Goal: Information Seeking & Learning: Find specific fact

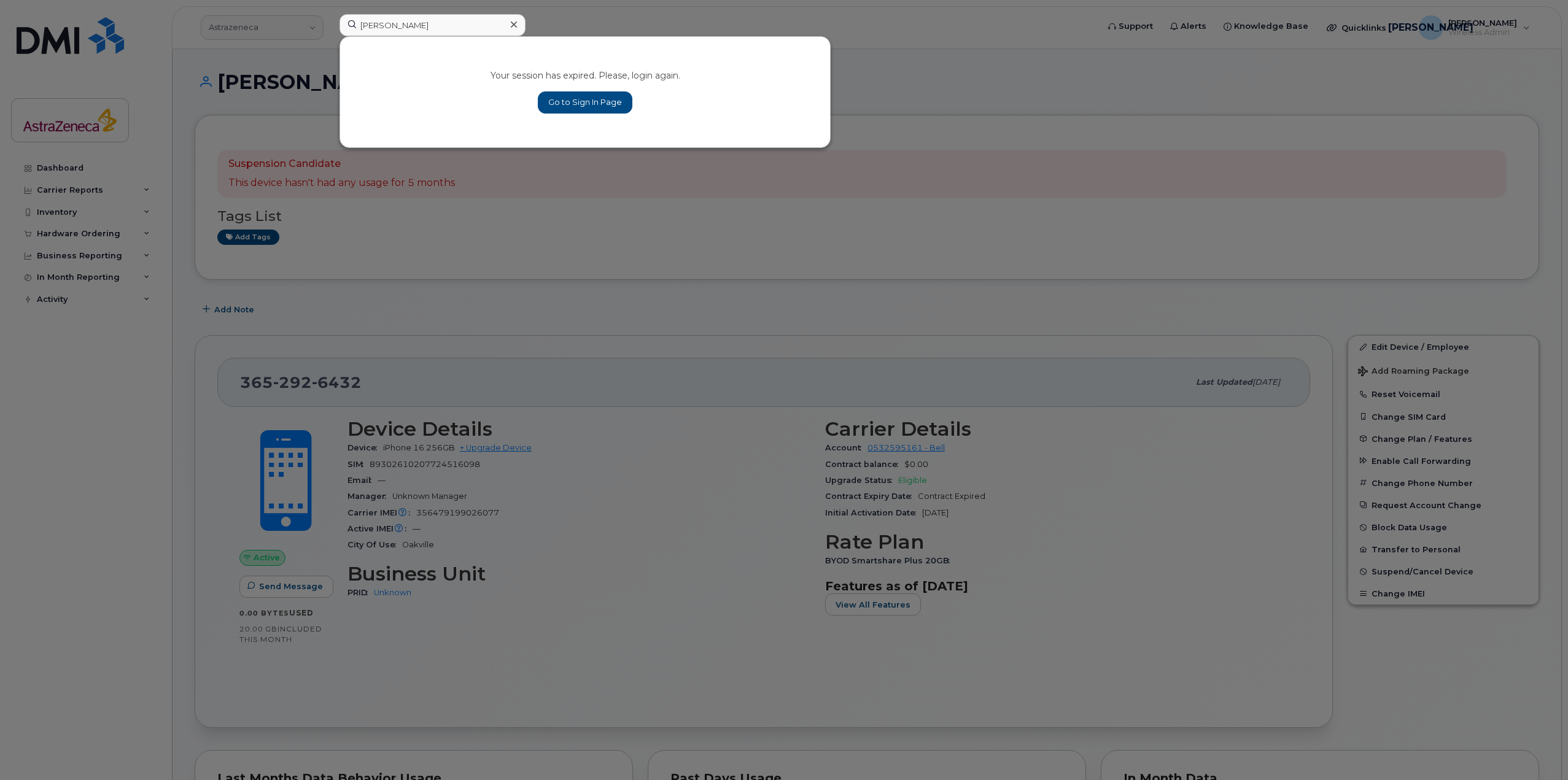
type input "ewa mchale"
click at [563, 101] on link "Go to Sign In Page" at bounding box center [584, 103] width 94 height 22
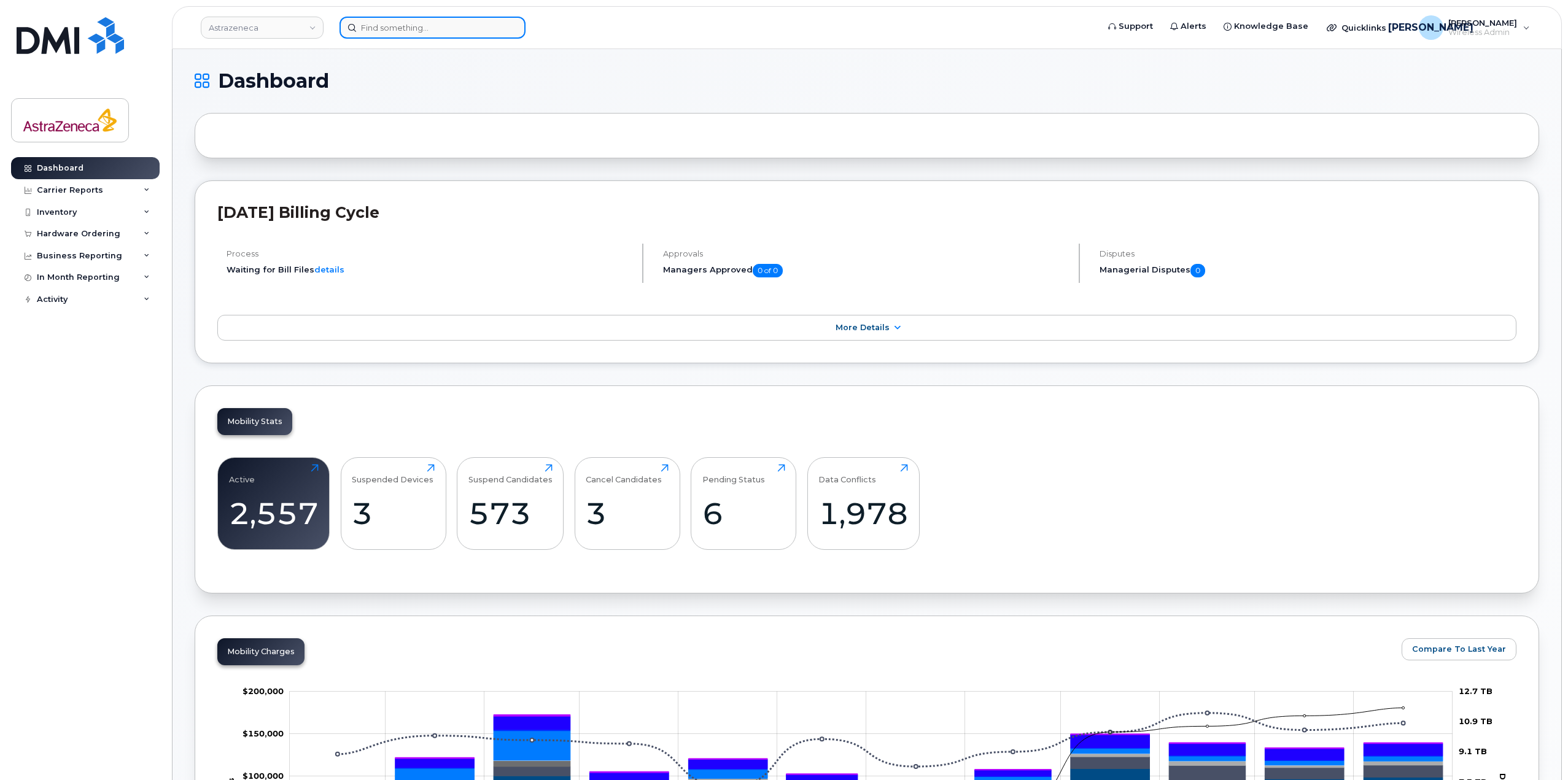
click at [405, 23] on input at bounding box center [433, 28] width 186 height 22
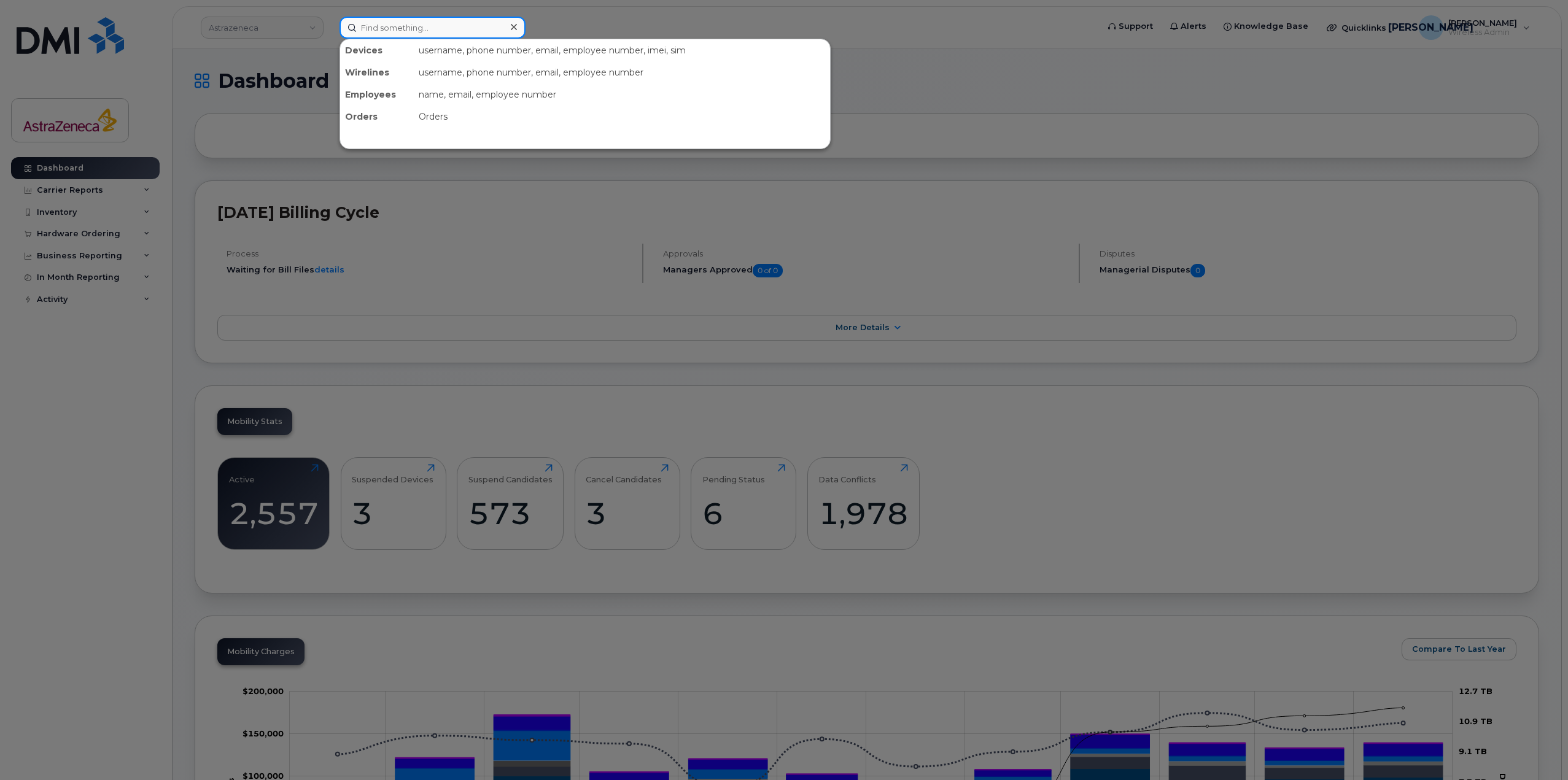
paste input "Ewa McHale"
type input "Ewa McHale"
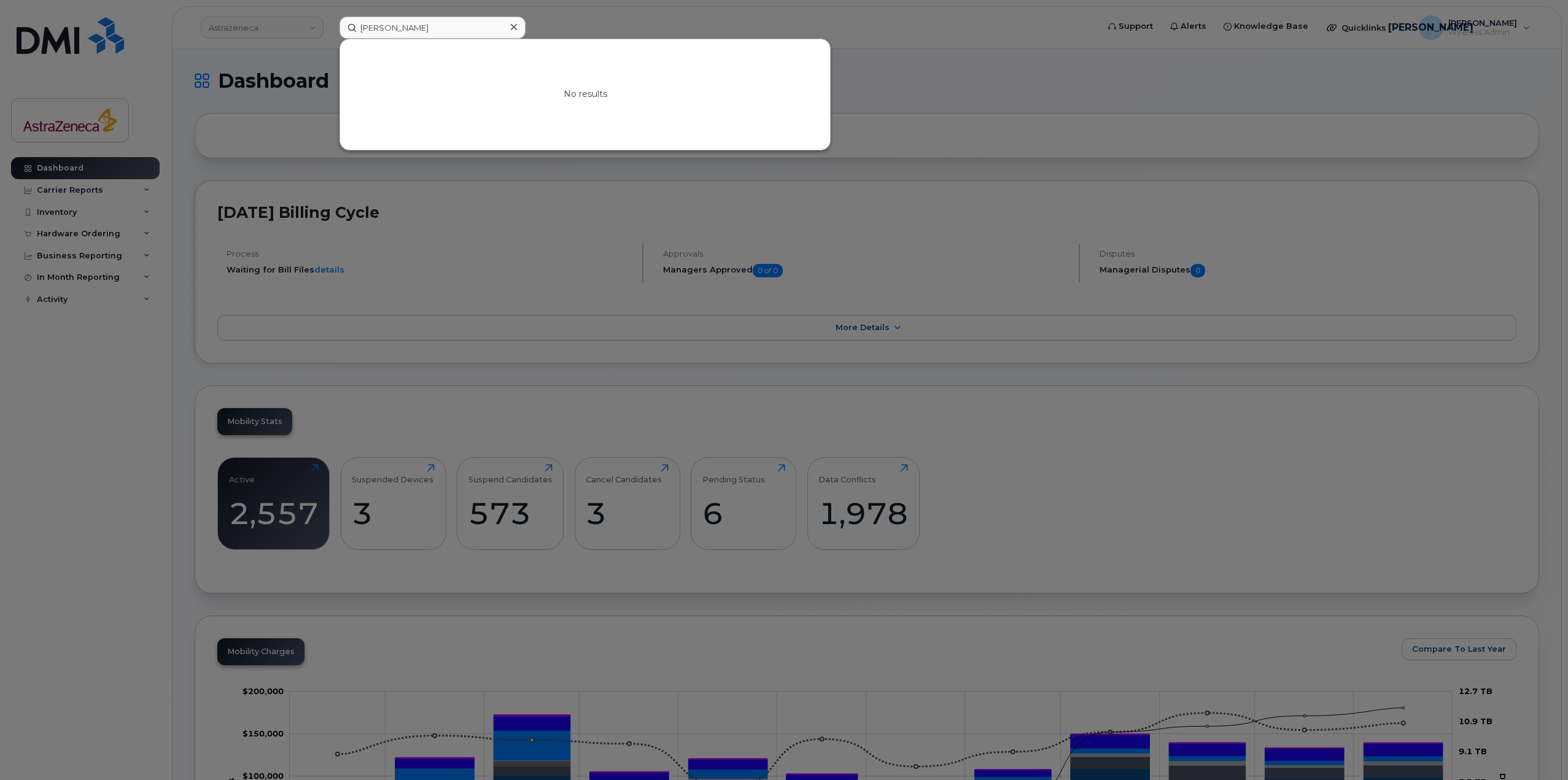
click at [314, 28] on div at bounding box center [784, 390] width 1568 height 780
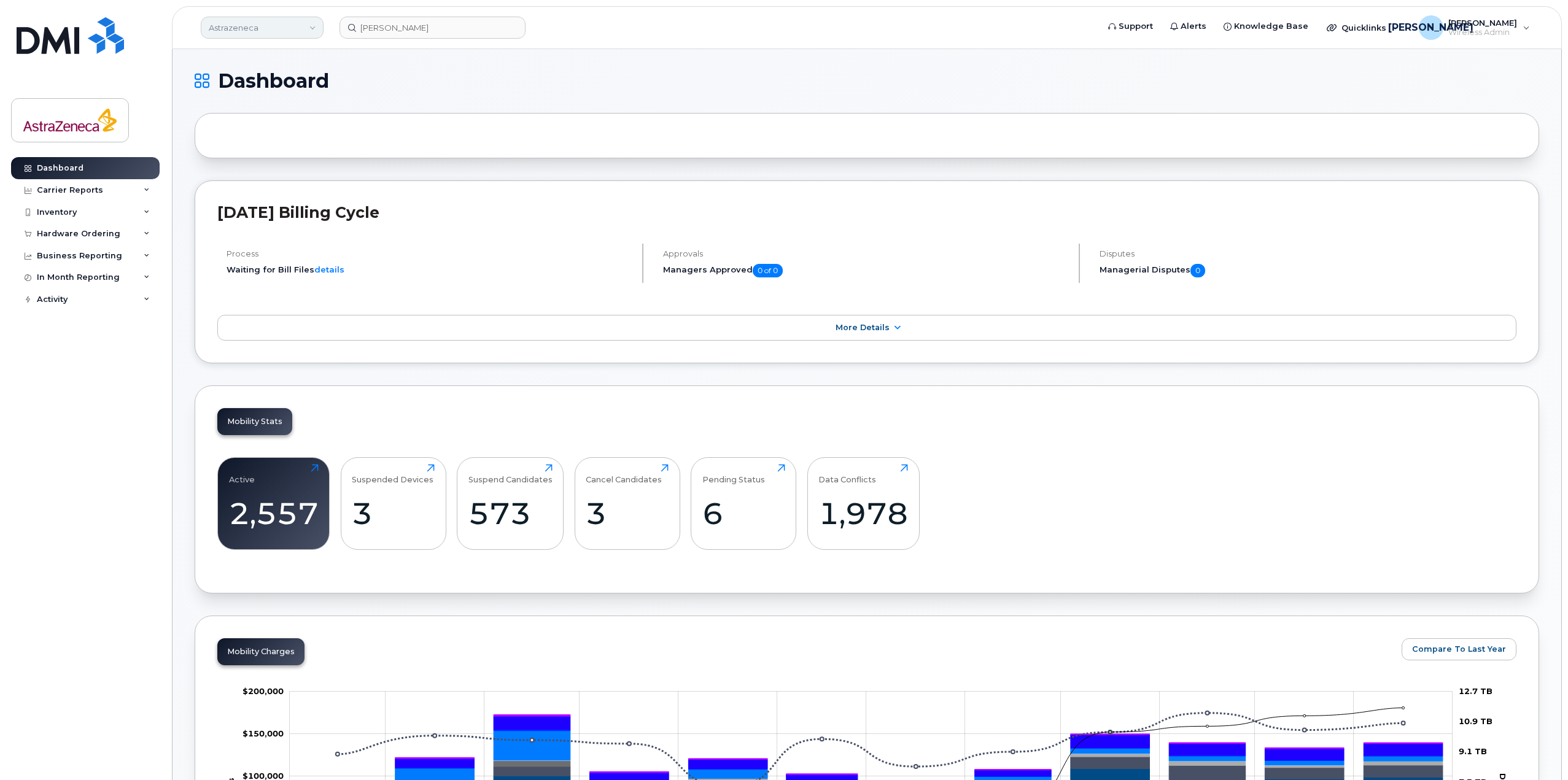
click at [299, 26] on link "Astrazeneca" at bounding box center [262, 28] width 123 height 22
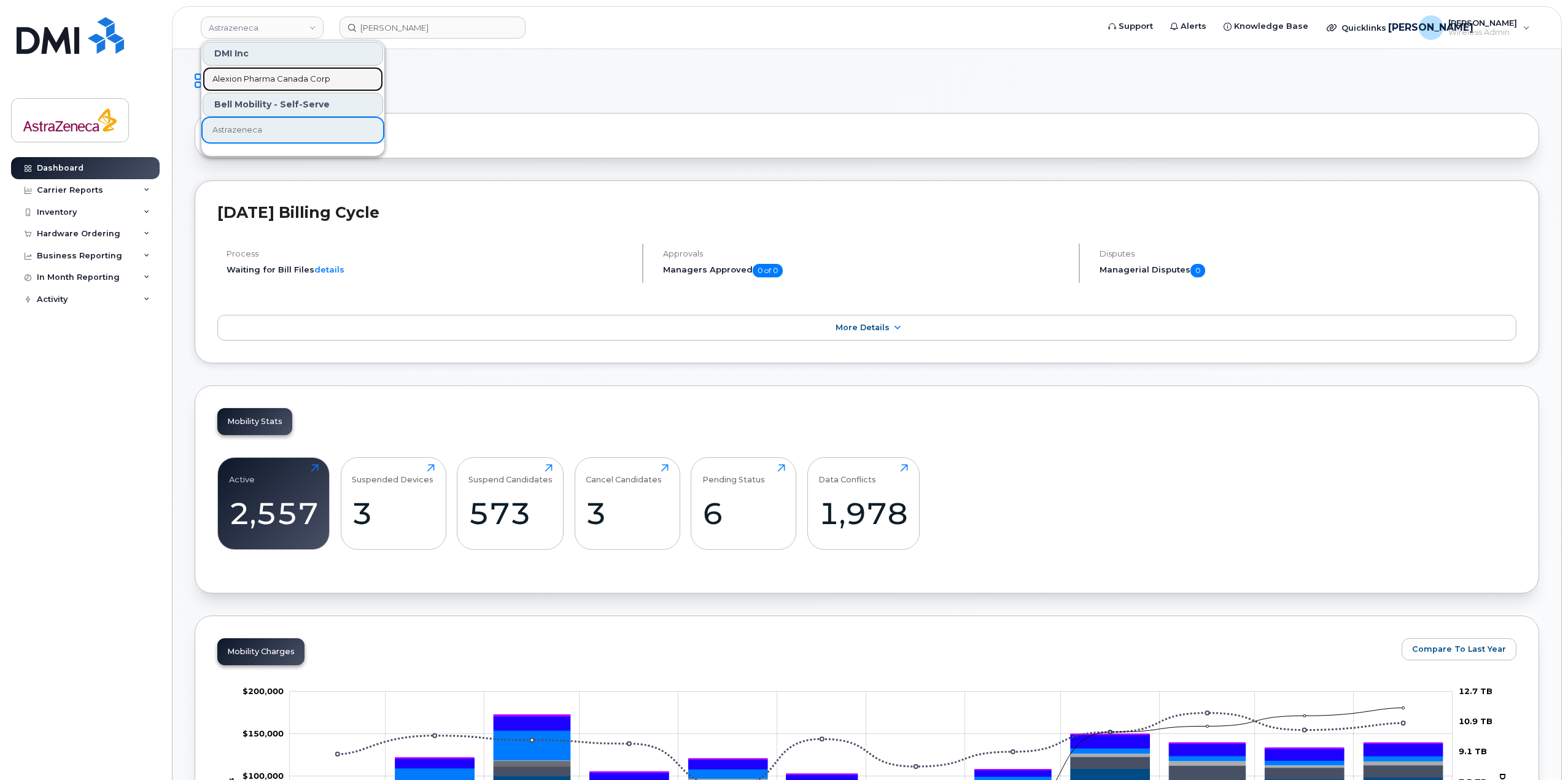
drag, startPoint x: 300, startPoint y: 83, endPoint x: 416, endPoint y: 53, distance: 119.8
click at [300, 83] on span "Alexion Pharma Canada Corp" at bounding box center [271, 80] width 118 height 13
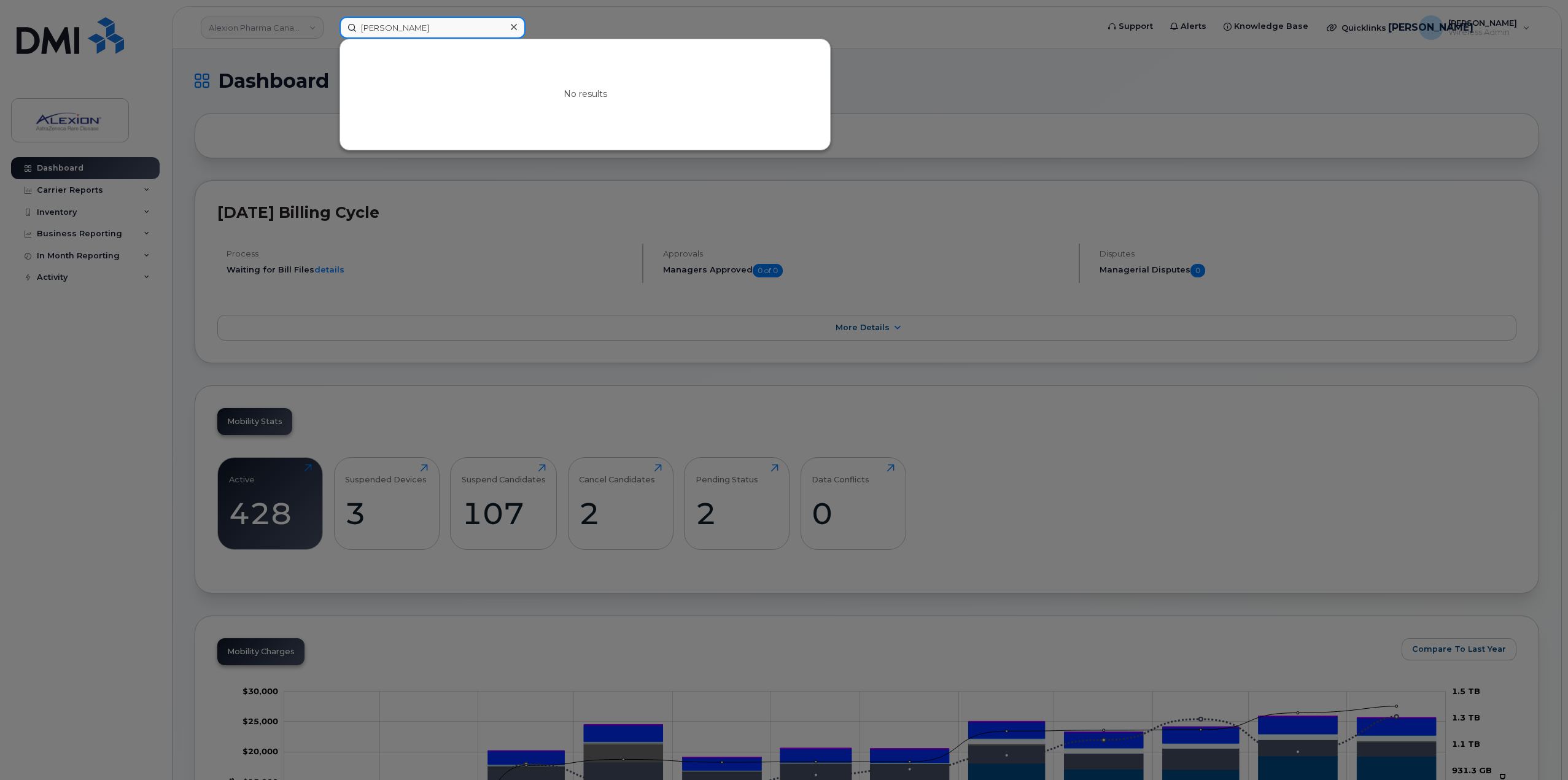
drag, startPoint x: 477, startPoint y: 22, endPoint x: 308, endPoint y: 24, distance: 169.0
click at [330, 24] on div "Ewa McHale No results" at bounding box center [714, 28] width 770 height 22
paste input "[PHONE_NUMBER]"
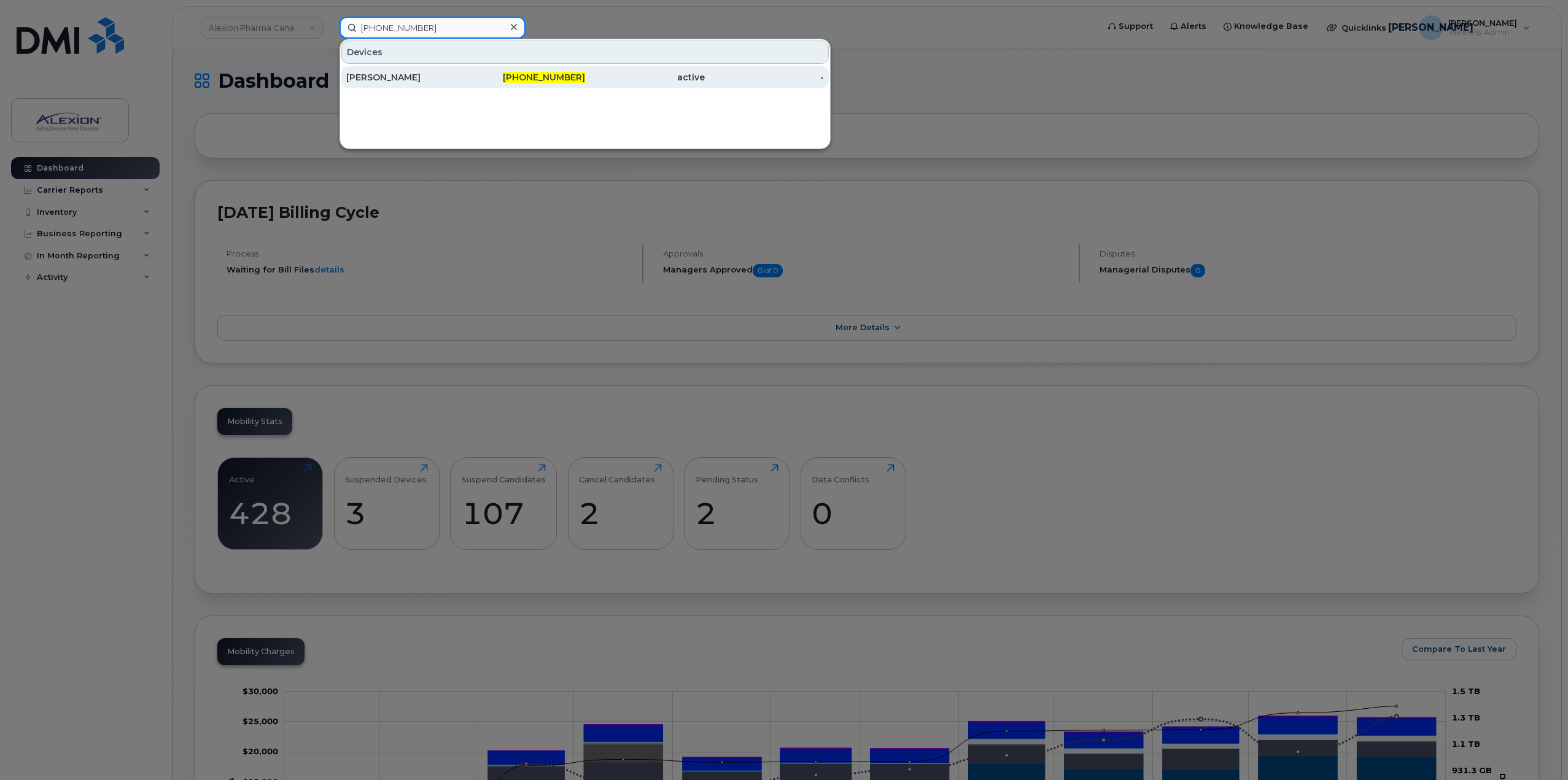
type input "[PHONE_NUMBER]"
click at [445, 81] on div "[PERSON_NAME]" at bounding box center [405, 78] width 120 height 13
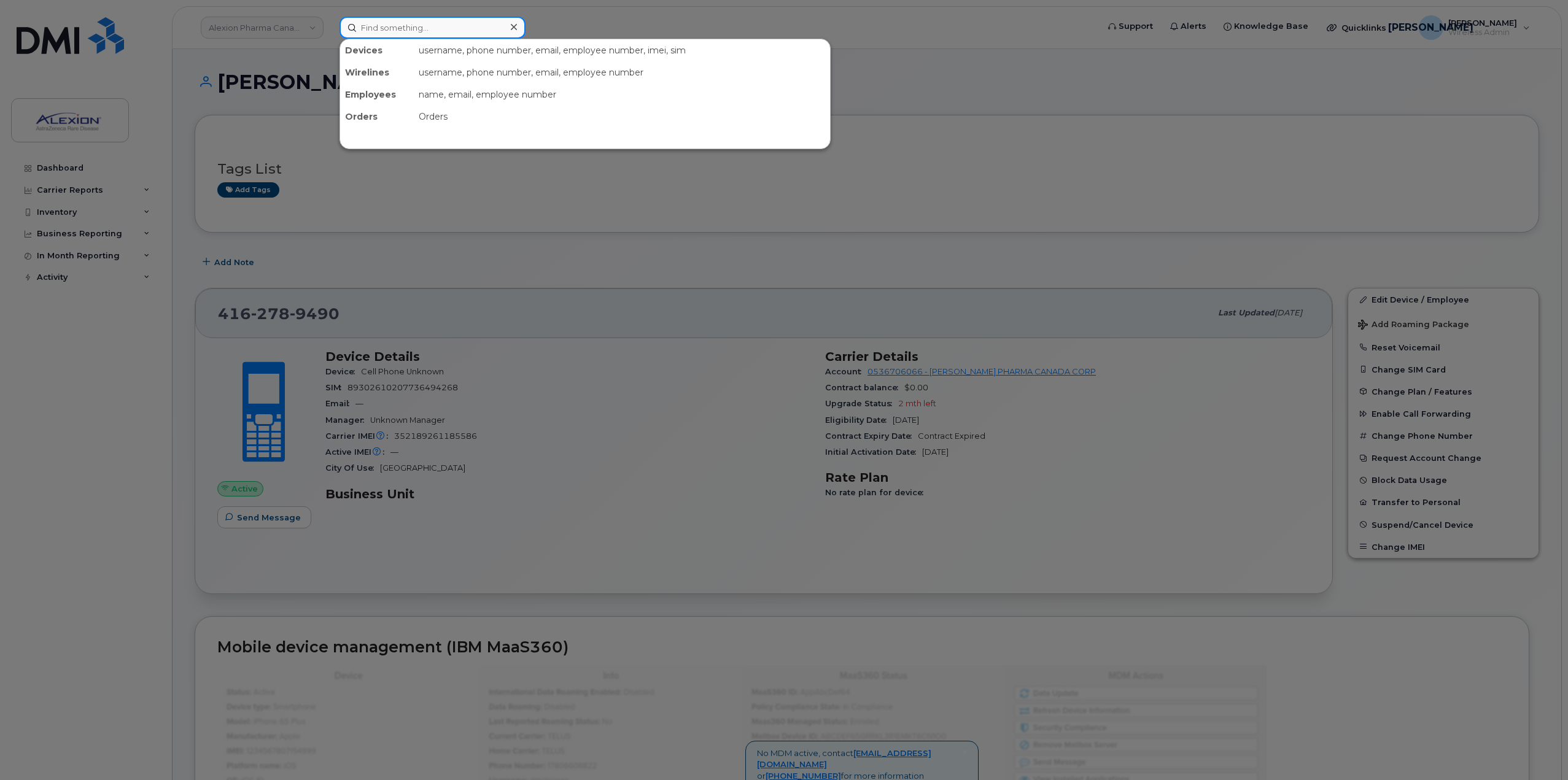
click at [421, 29] on input at bounding box center [433, 28] width 186 height 22
paste input "[PHONE_NUMBER]"
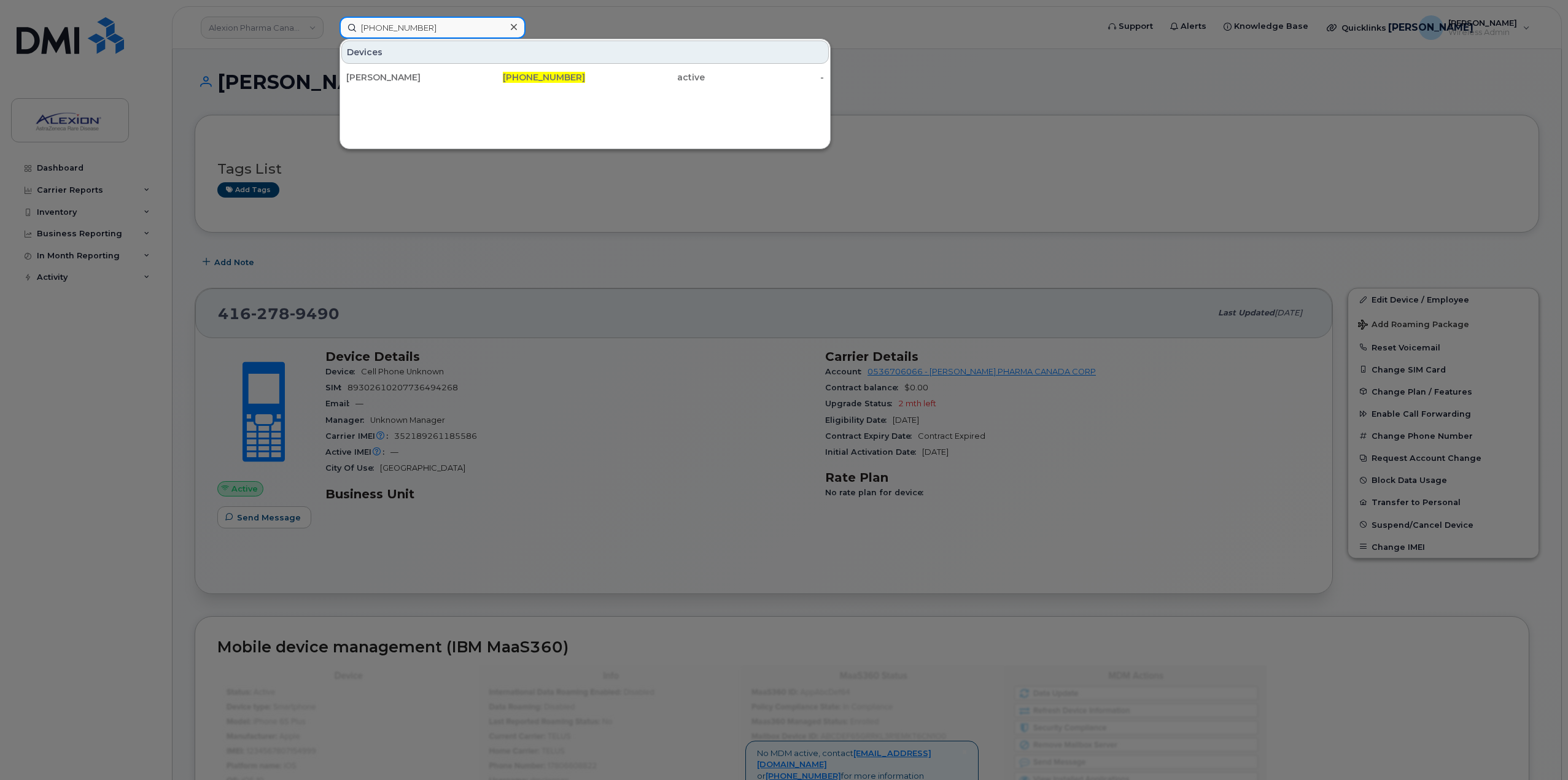
drag, startPoint x: 435, startPoint y: 27, endPoint x: 331, endPoint y: 24, distance: 104.0
click at [331, 24] on div "416-278-9490 Devices Arooba Adil 416-278-9490 active -" at bounding box center [714, 28] width 770 height 22
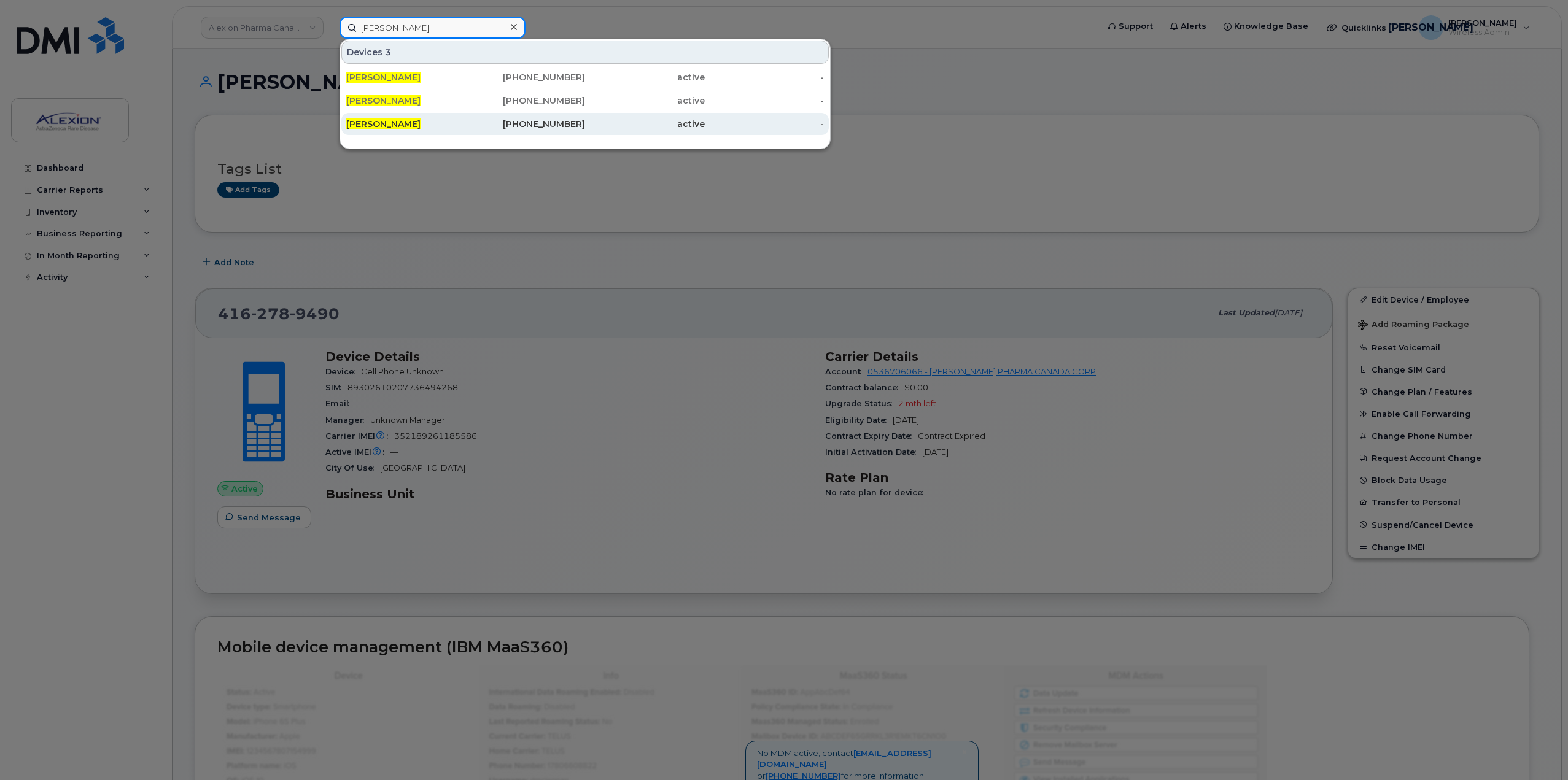
type input "[PERSON_NAME]"
drag, startPoint x: 452, startPoint y: 124, endPoint x: 478, endPoint y: 130, distance: 26.7
click at [452, 124] on div "[PERSON_NAME]" at bounding box center [405, 124] width 120 height 13
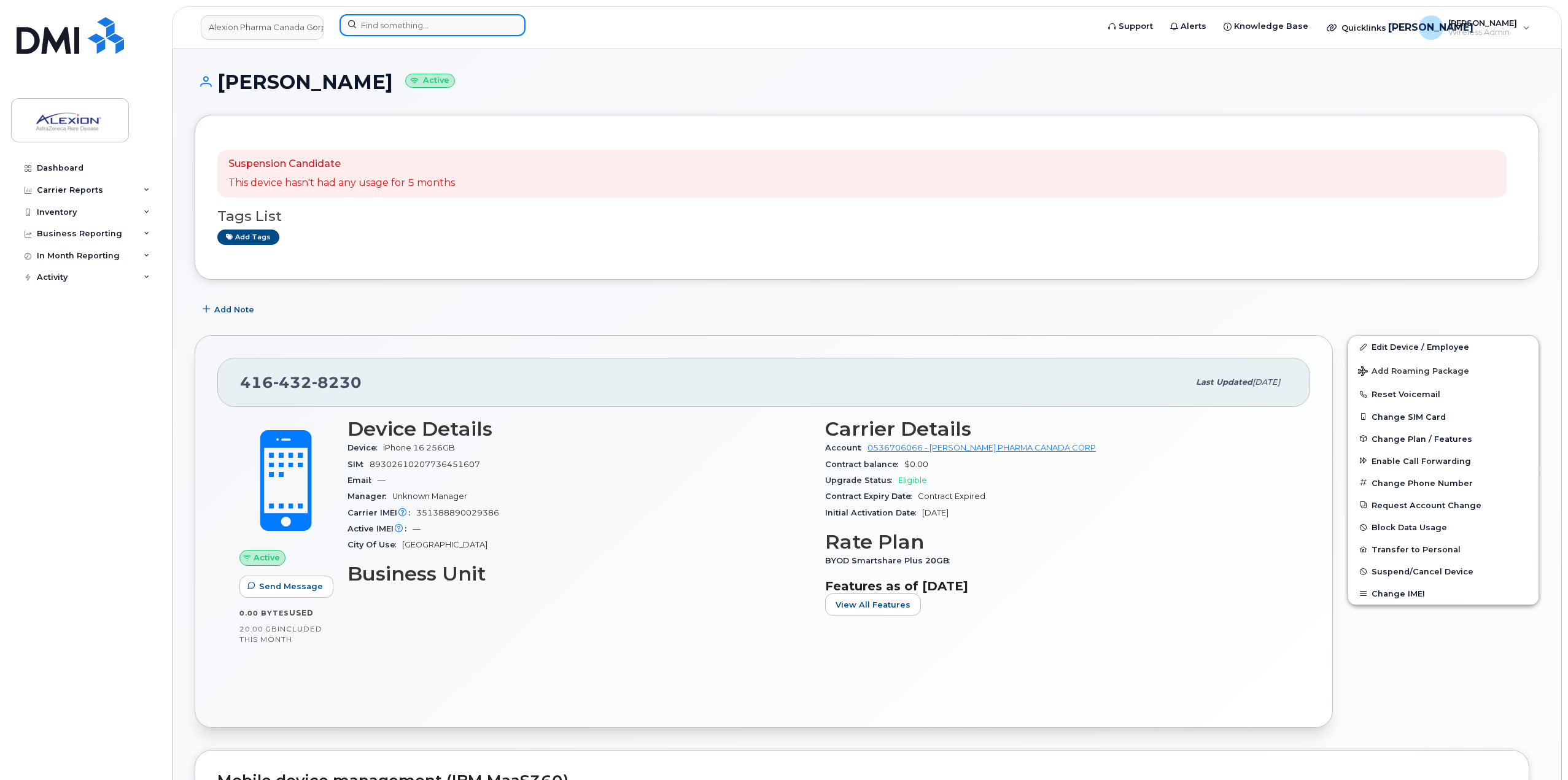
click at [431, 29] on input at bounding box center [433, 25] width 186 height 22
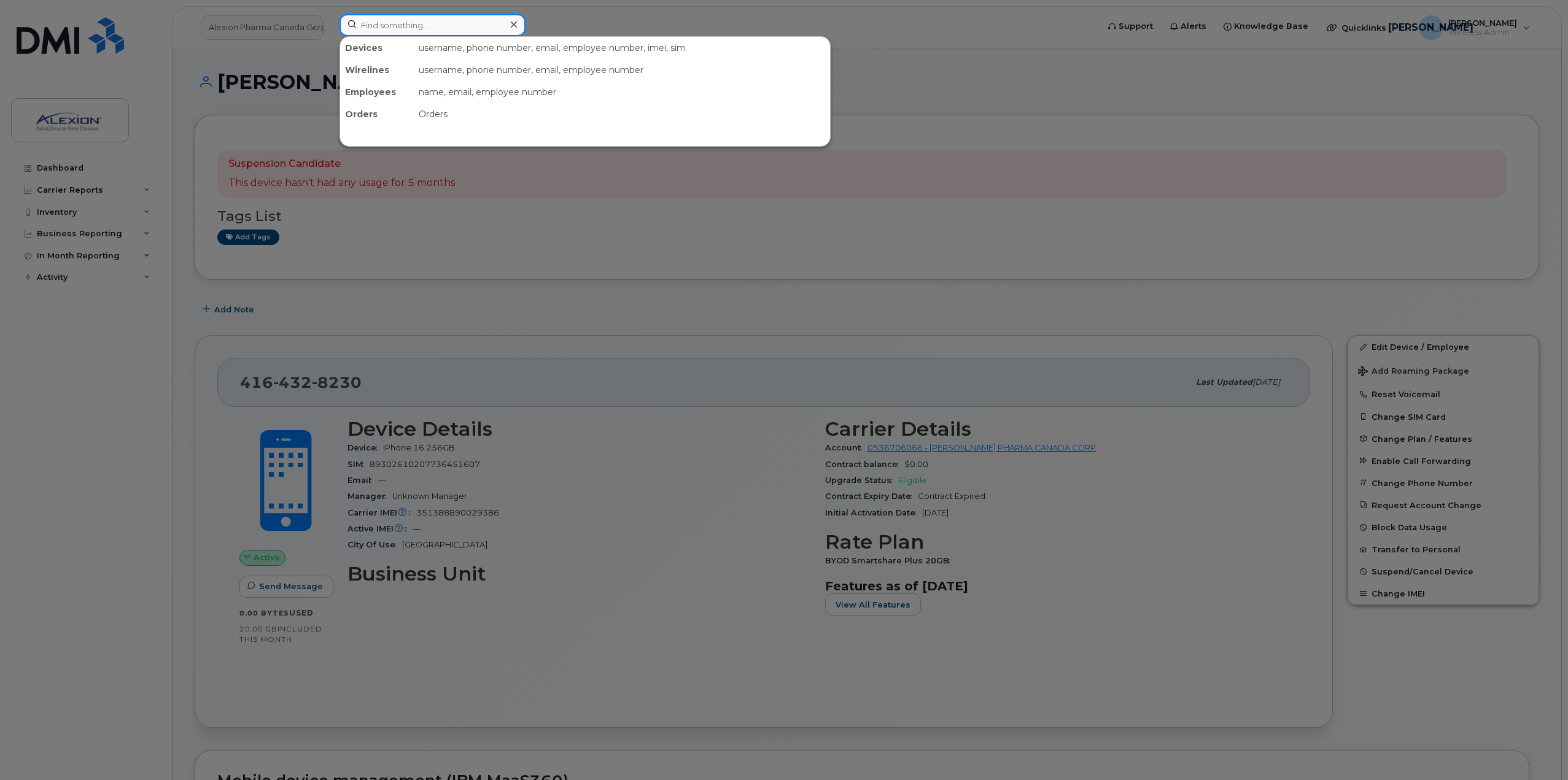
paste input "[PHONE_NUMBER]"
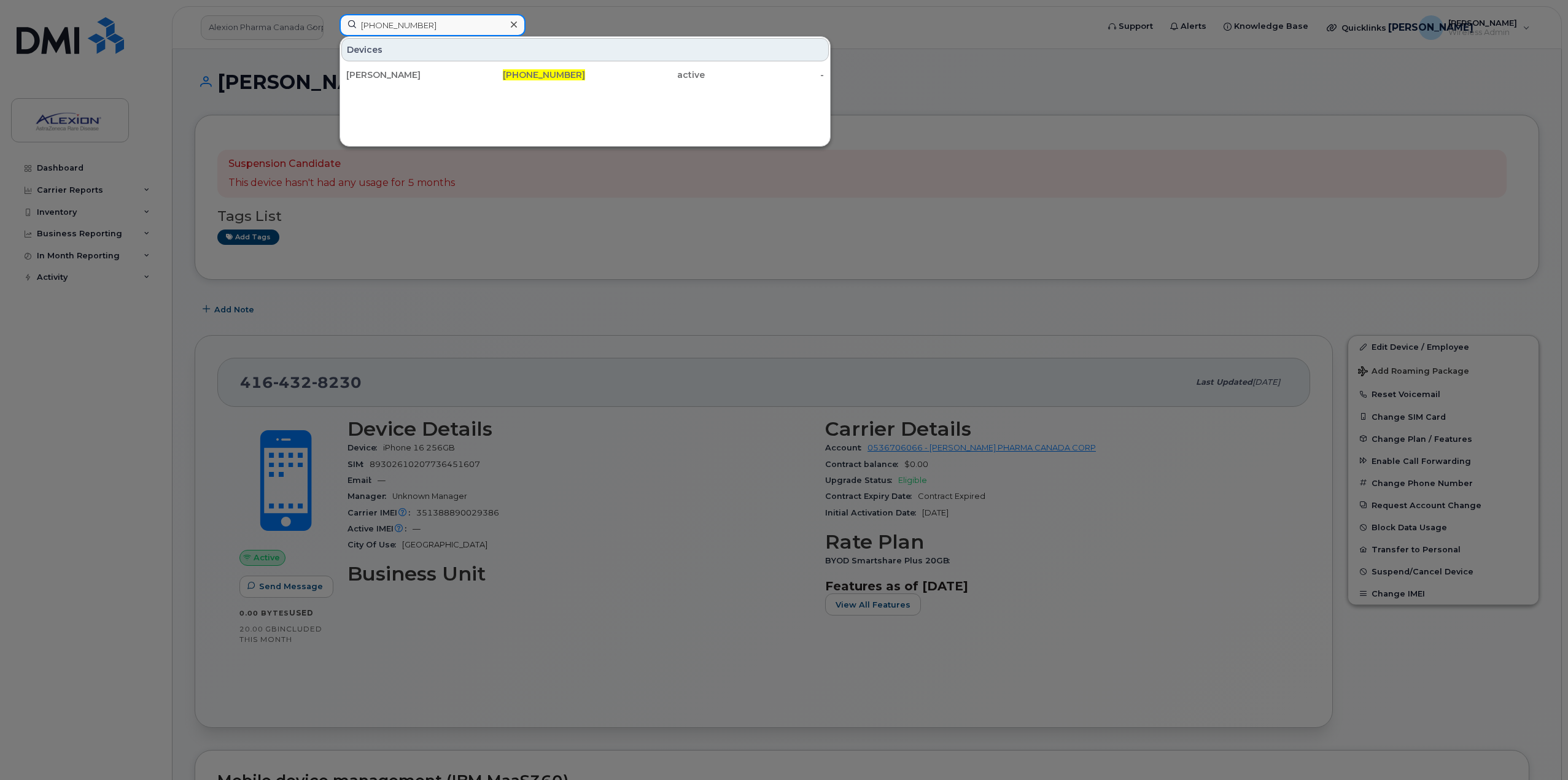
drag, startPoint x: 427, startPoint y: 22, endPoint x: 260, endPoint y: 10, distance: 167.4
click at [330, 14] on div "416-278-9490 Devices Arooba Adil 416-278-9490 active -" at bounding box center [714, 27] width 770 height 27
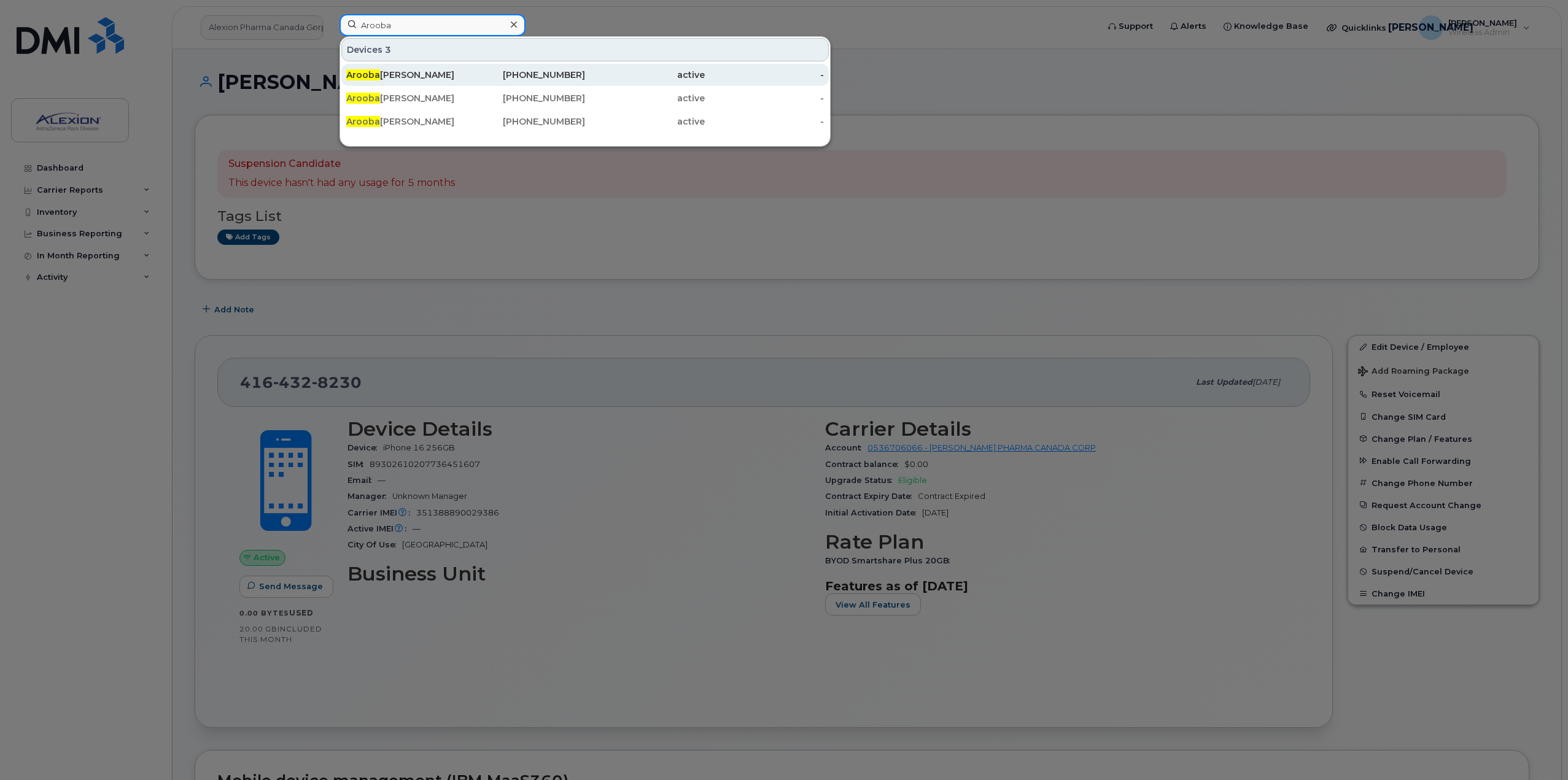
type input "Arooba"
click at [475, 75] on div "[PHONE_NUMBER]" at bounding box center [526, 75] width 120 height 13
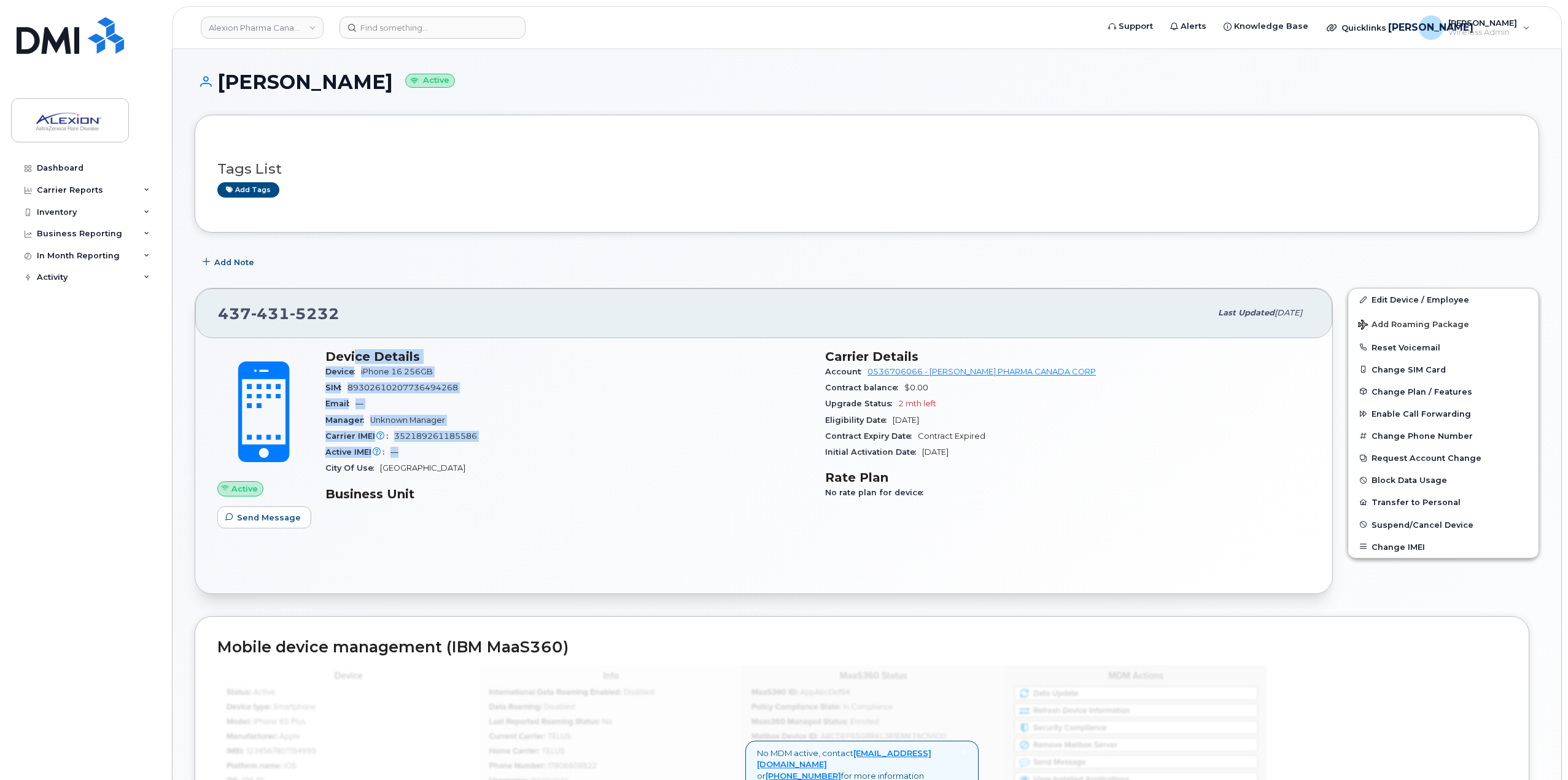
drag, startPoint x: 487, startPoint y: 445, endPoint x: 352, endPoint y: 352, distance: 163.9
click at [352, 352] on section "Device Details Device iPhone 16 256GB SIM [TECHNICAL_ID] Email — Manager Unknow…" at bounding box center [568, 413] width 485 height 128
click at [470, 400] on div "Email —" at bounding box center [568, 403] width 485 height 16
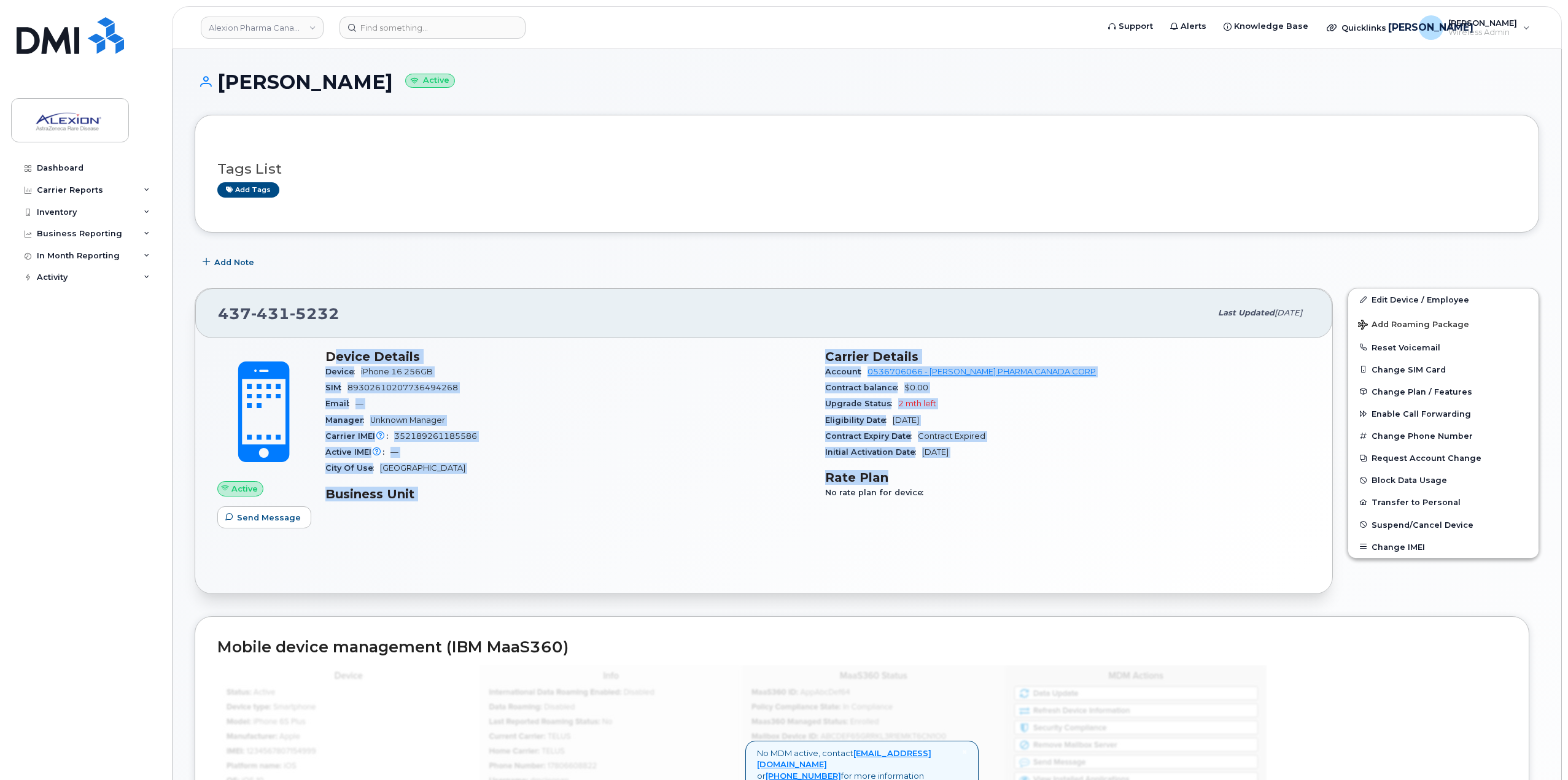
drag, startPoint x: 339, startPoint y: 356, endPoint x: 937, endPoint y: 470, distance: 608.8
click at [937, 470] on div "Device Details Device iPhone 16 256GB SIM [TECHNICAL_ID] Email — Manager Unknow…" at bounding box center [818, 430] width 1000 height 177
click at [937, 470] on h3 "Rate Plan" at bounding box center [1067, 477] width 485 height 15
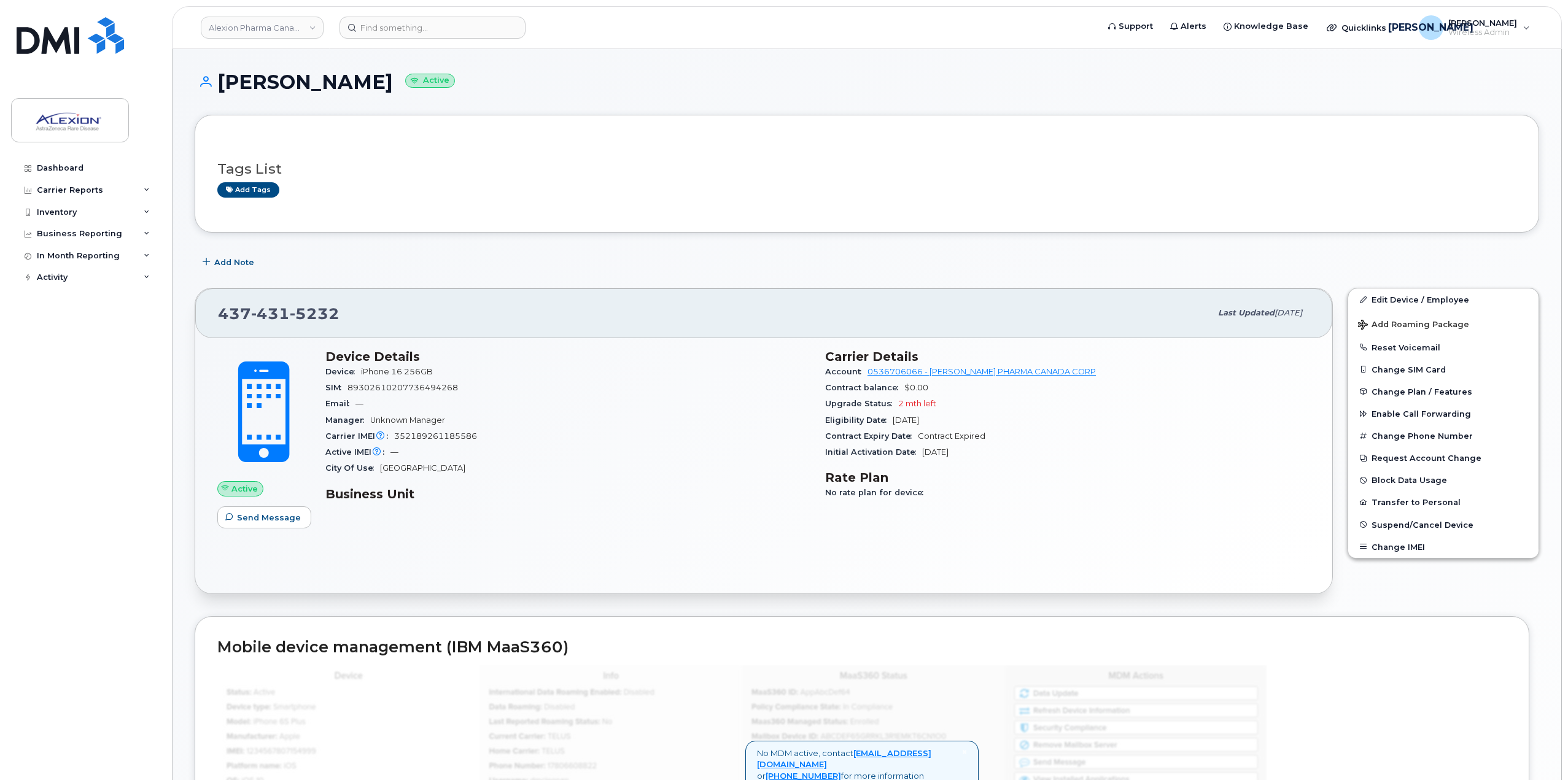
drag, startPoint x: 917, startPoint y: 455, endPoint x: 1005, endPoint y: 455, distance: 88.0
click at [1005, 455] on div "Initial Activation Date Sep 05, 2025" at bounding box center [1067, 452] width 485 height 16
drag, startPoint x: 946, startPoint y: 407, endPoint x: 869, endPoint y: 405, distance: 77.0
click at [869, 405] on div "Upgrade Status 2 mth left" at bounding box center [1067, 403] width 485 height 16
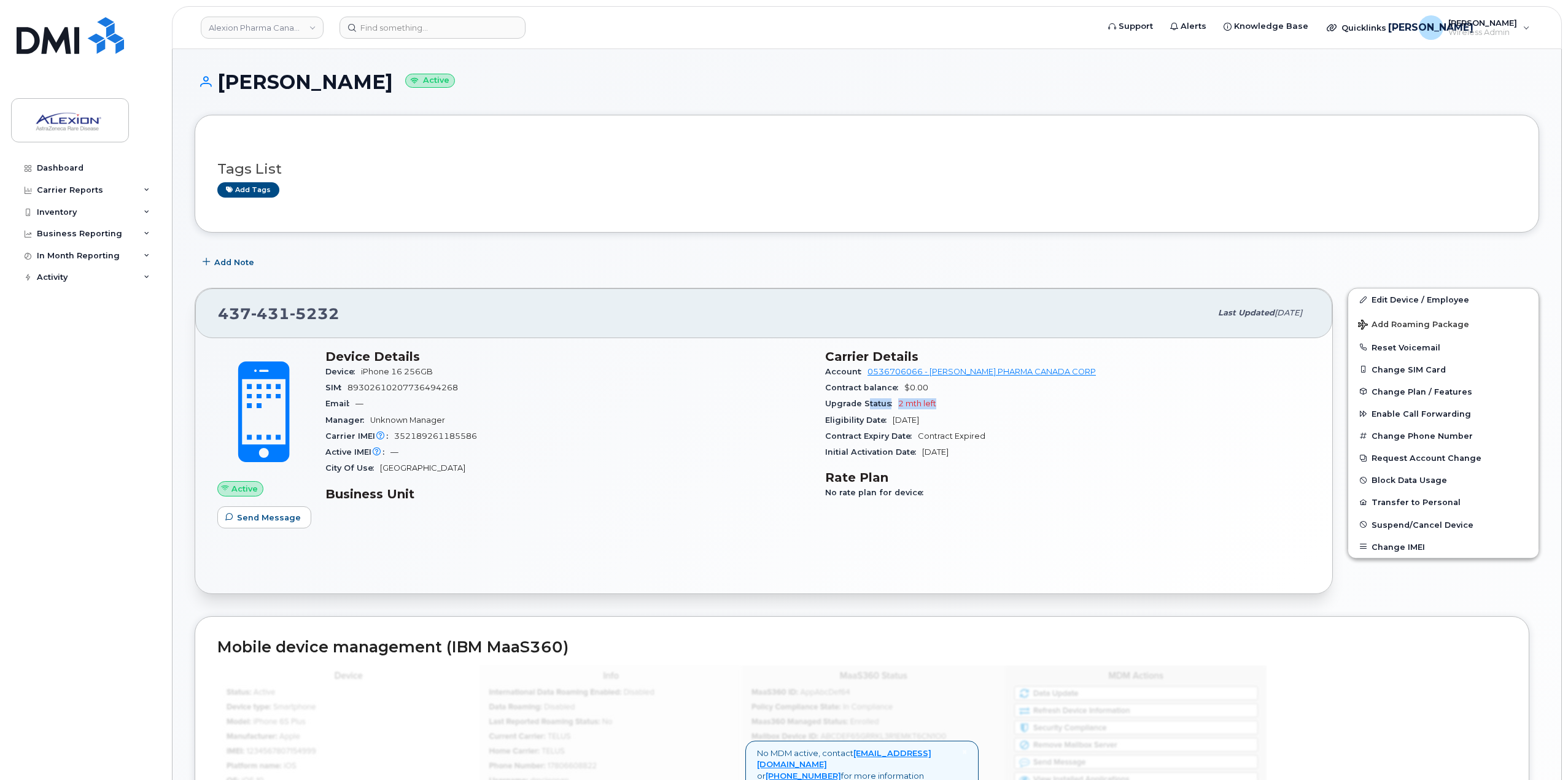
click at [869, 405] on span "Upgrade Status" at bounding box center [861, 403] width 73 height 9
click at [446, 29] on input at bounding box center [433, 28] width 186 height 22
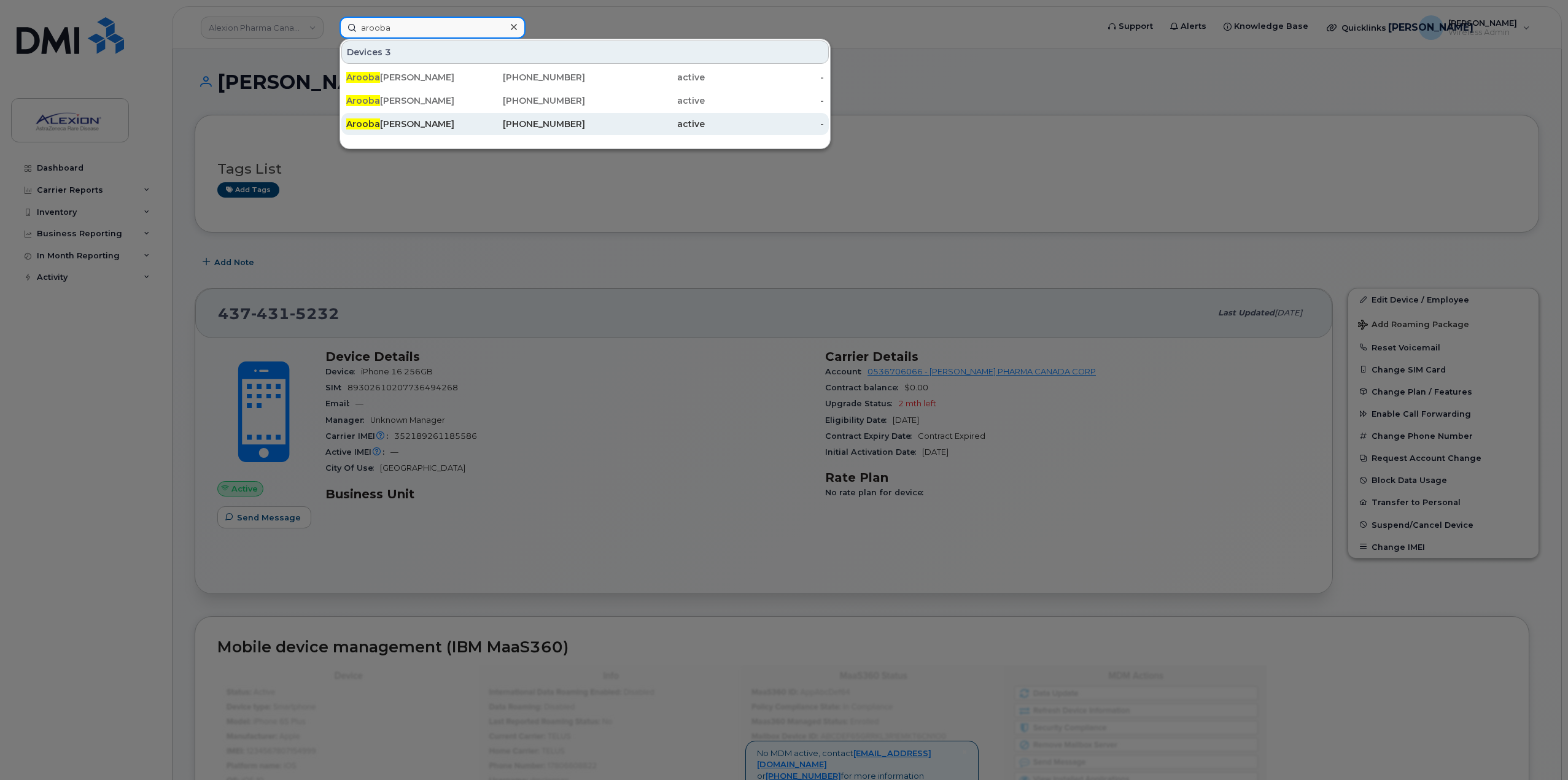
type input "arooba"
click at [470, 127] on div "416-432-8230" at bounding box center [526, 124] width 120 height 13
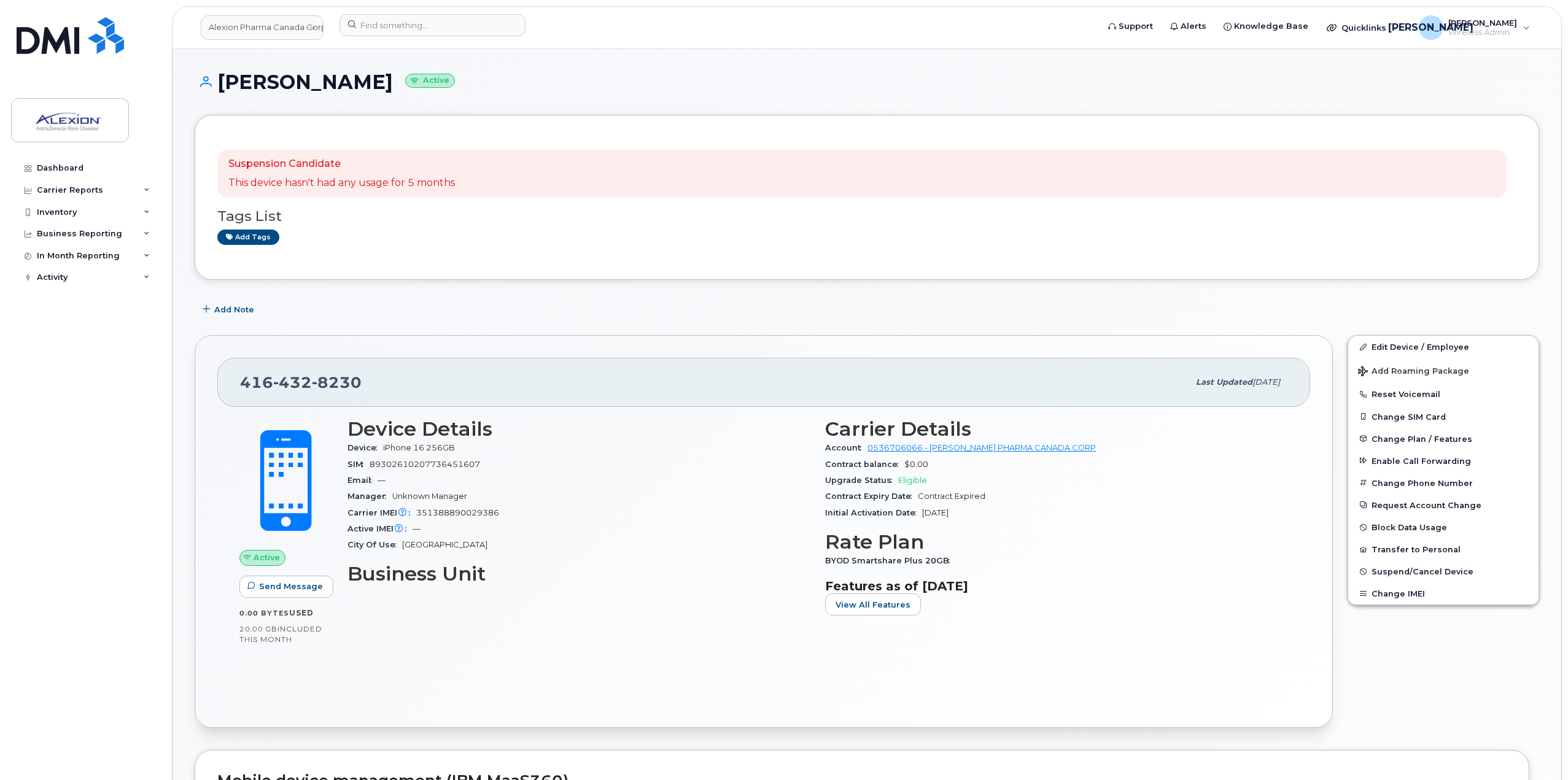
click at [463, 44] on header "Alexion Pharma Canada Corp Support Alerts Knowledge Base Quicklinks Suspend / C…" at bounding box center [867, 27] width 1390 height 43
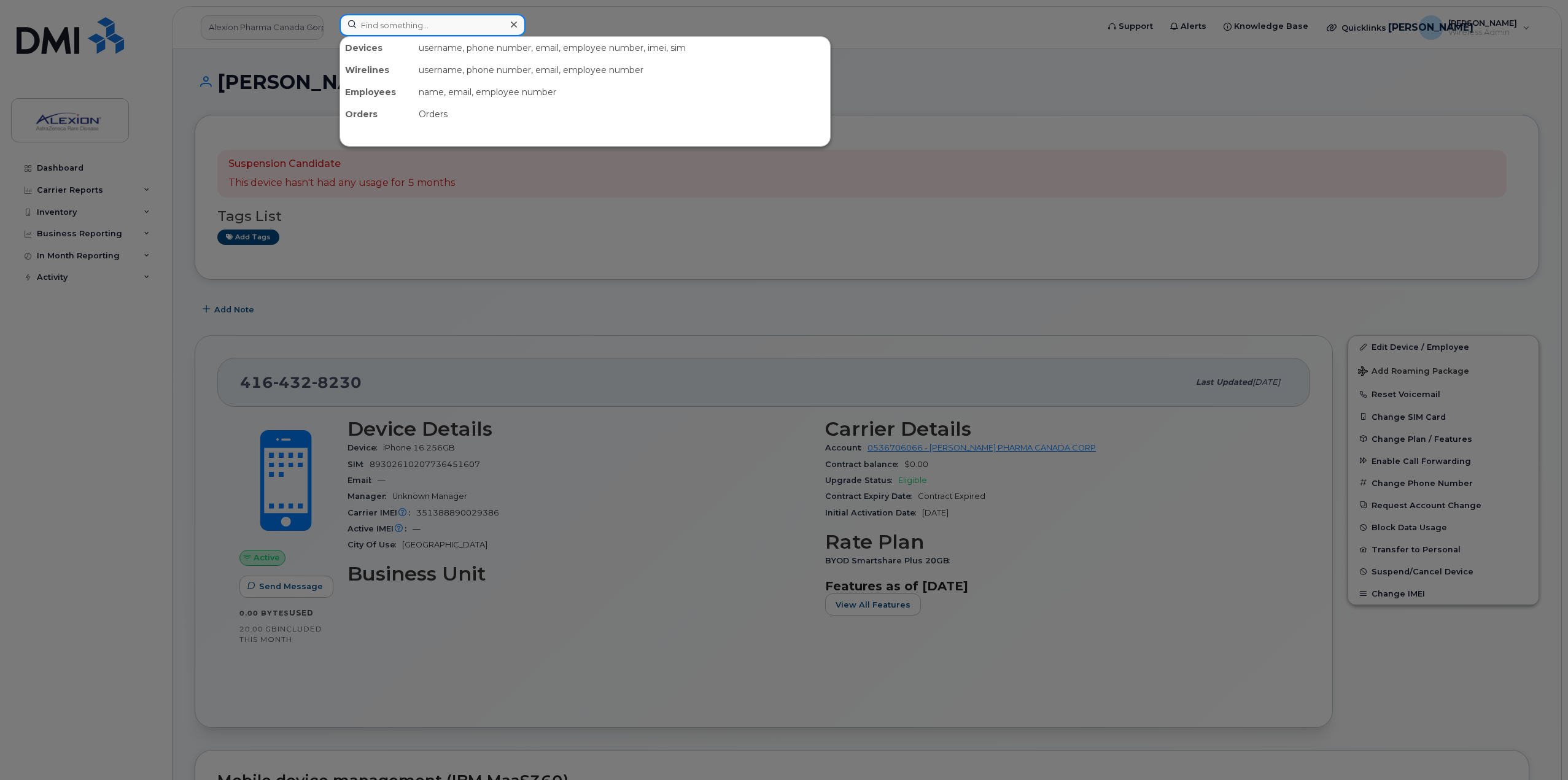
click at [465, 36] on input at bounding box center [433, 25] width 186 height 22
paste input "416-278-9490"
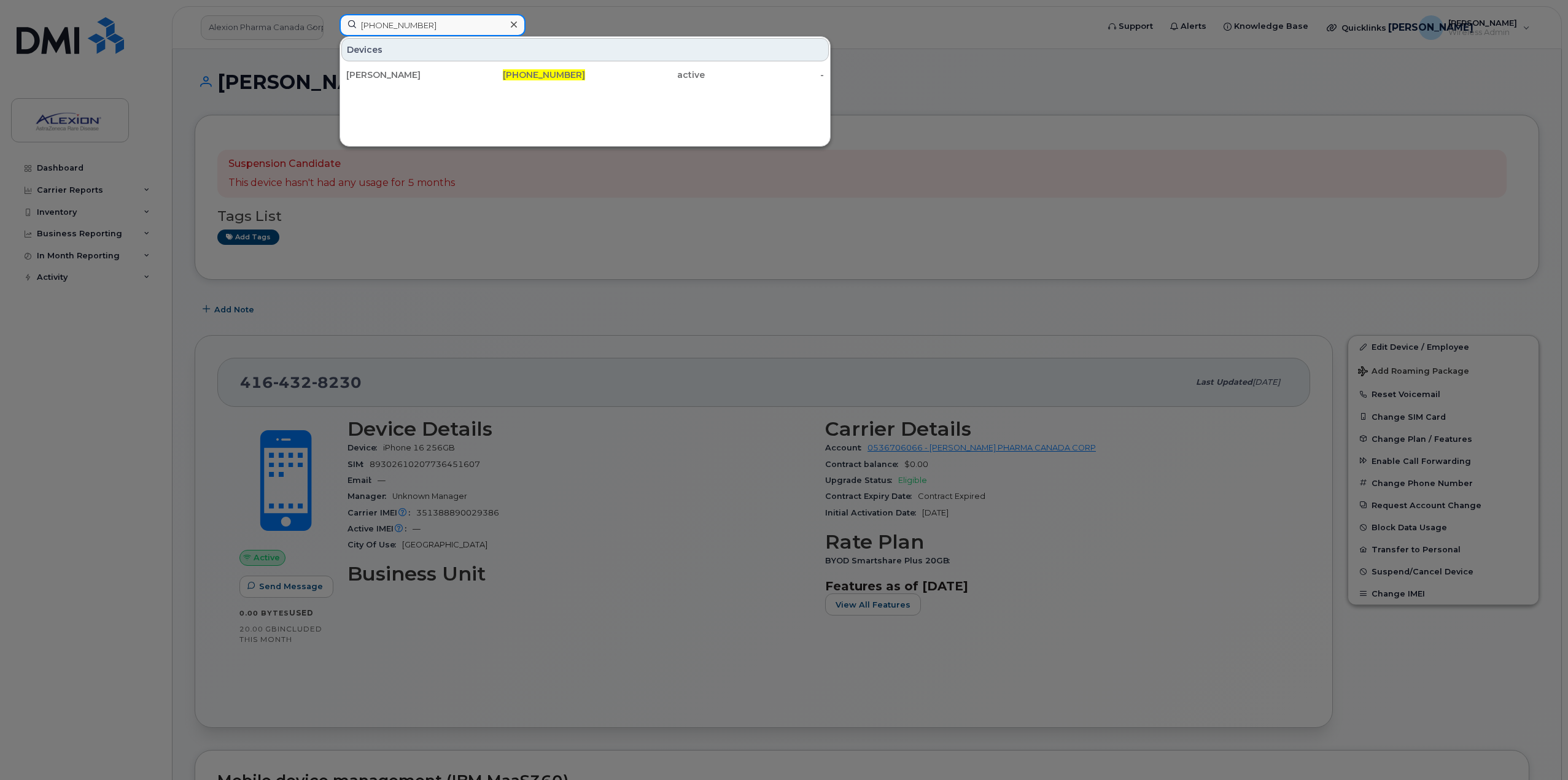
drag, startPoint x: 473, startPoint y: 33, endPoint x: 226, endPoint y: 32, distance: 247.0
click at [330, 32] on div "416-278-9490 Devices Arooba Adil 416-278-9490 active -" at bounding box center [714, 27] width 770 height 27
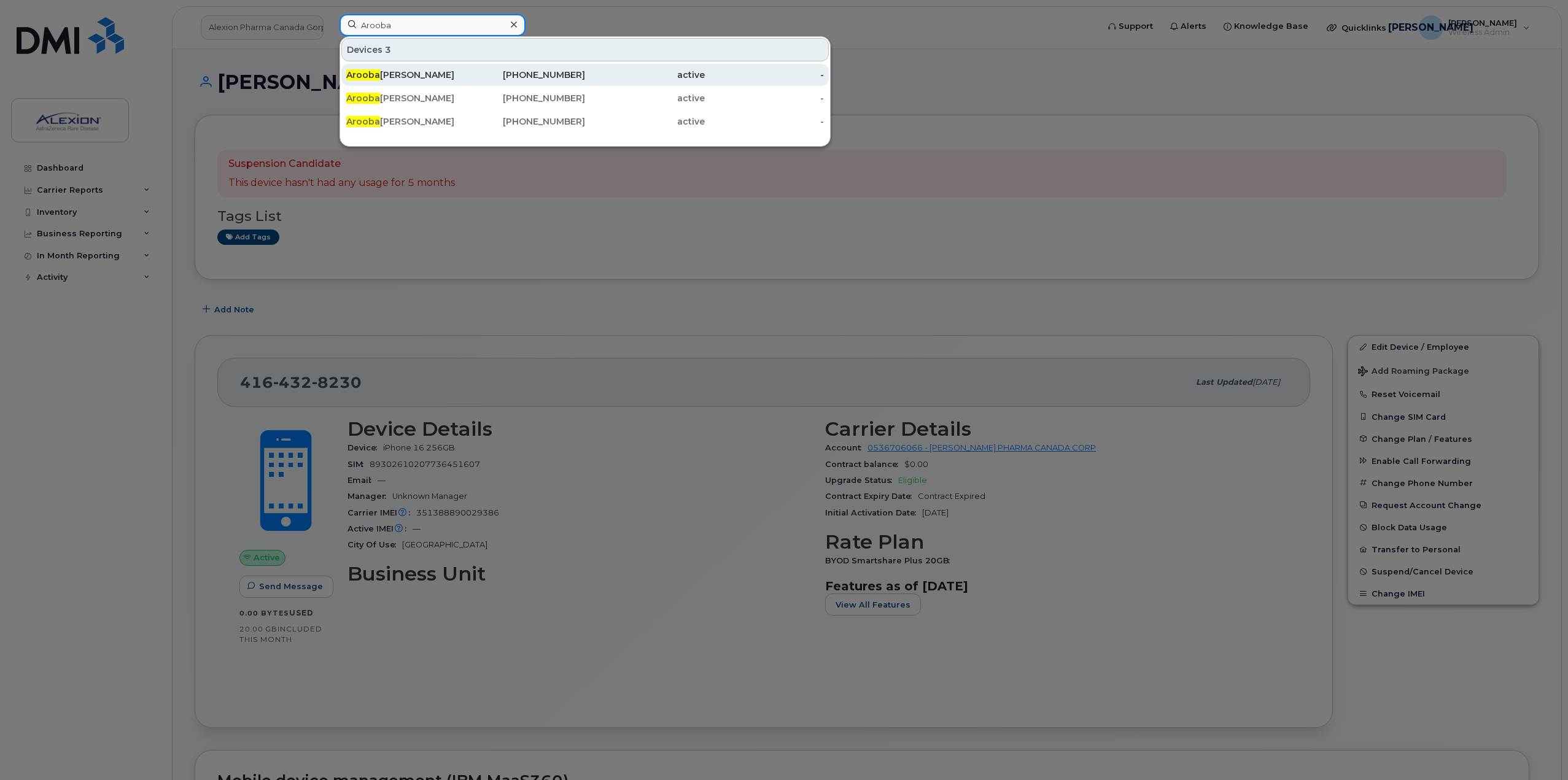
type input "Arooba"
click at [440, 75] on div "Arooba Adil" at bounding box center [405, 75] width 120 height 13
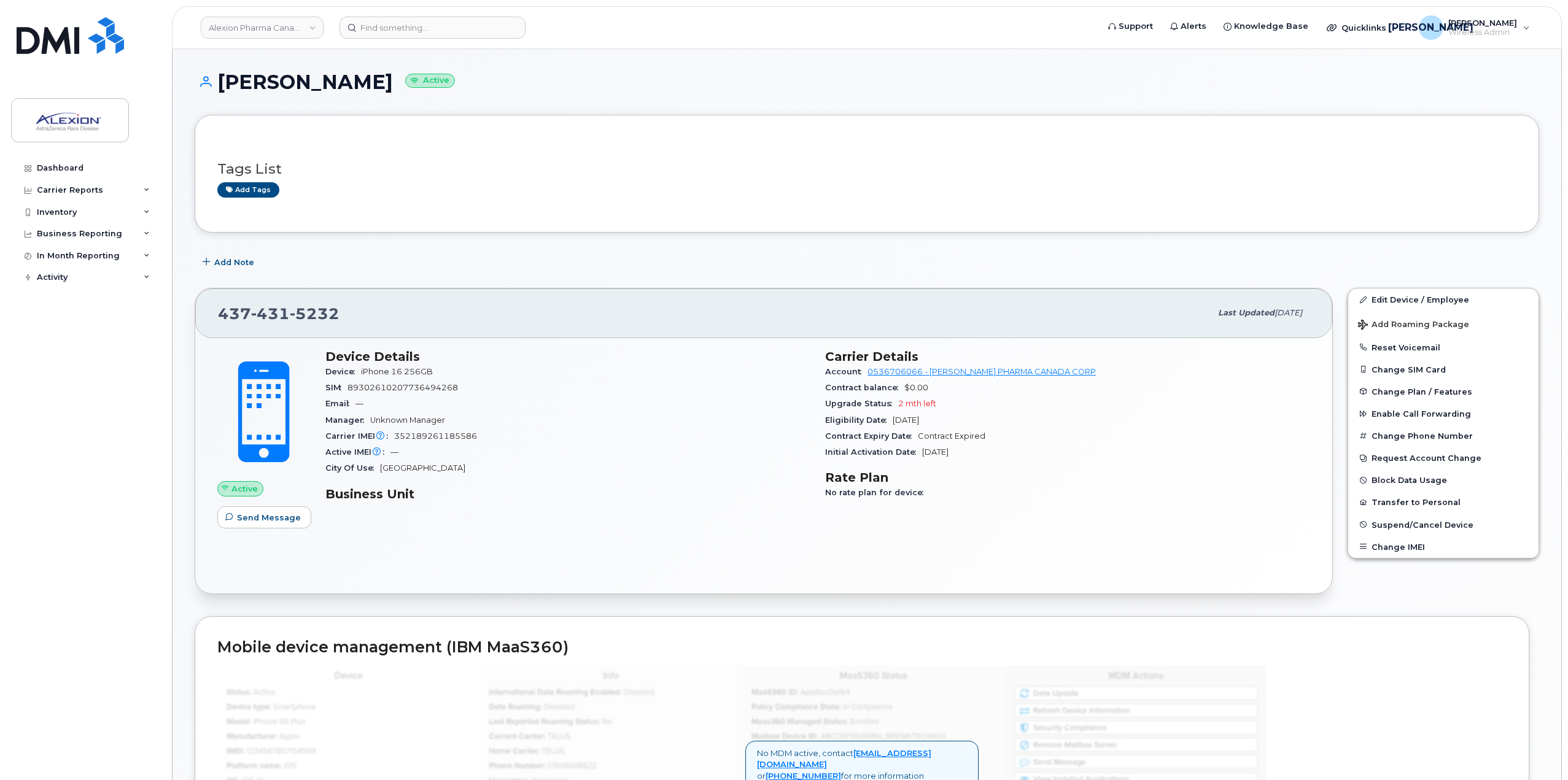
drag, startPoint x: 986, startPoint y: 452, endPoint x: 896, endPoint y: 421, distance: 95.2
click at [896, 421] on section "Carrier Details Account 0536706066 - Bell - ALEXION PHARMA CANADA CORP Contract…" at bounding box center [1067, 405] width 485 height 112
click at [896, 421] on span "[DATE]" at bounding box center [906, 420] width 27 height 9
drag, startPoint x: 985, startPoint y: 464, endPoint x: 885, endPoint y: 426, distance: 107.0
click at [885, 426] on div "Carrier Details Account 0536706066 - Bell - ALEXION PHARMA CANADA CORP Contract…" at bounding box center [1067, 430] width 500 height 177
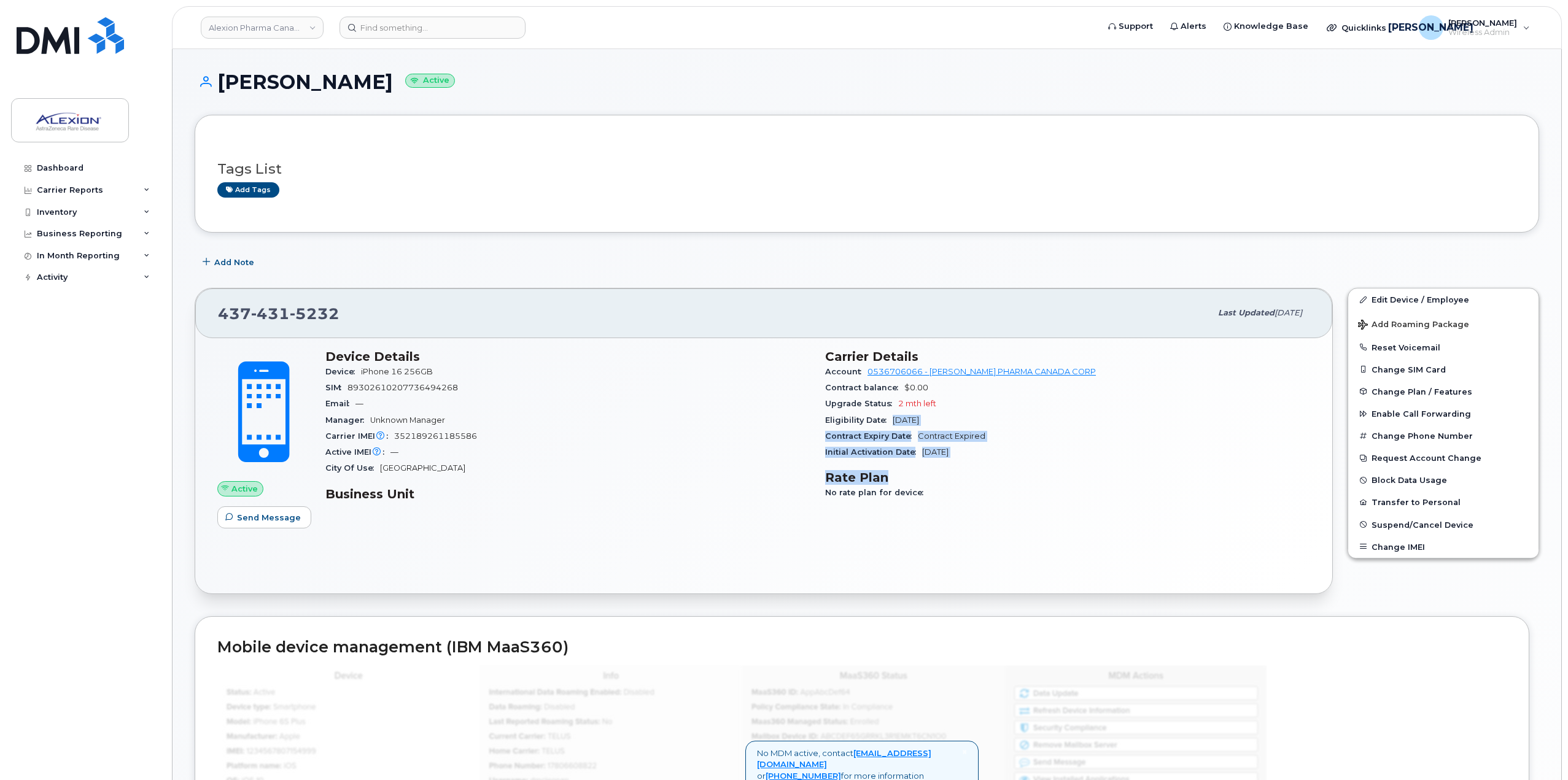
click at [885, 426] on div "Eligibility Date Dec 05, 2025" at bounding box center [1067, 420] width 485 height 16
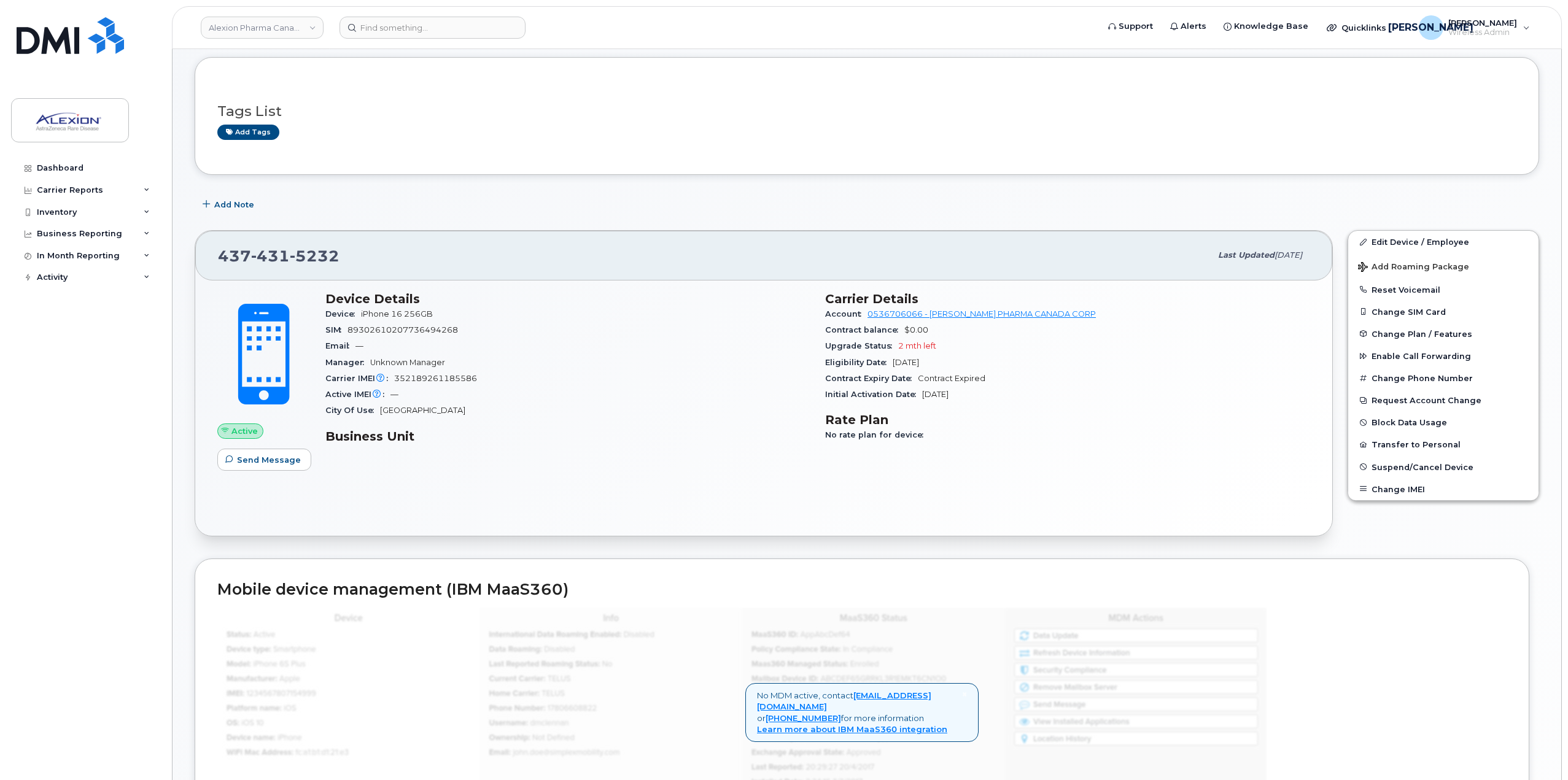
scroll to position [62, 0]
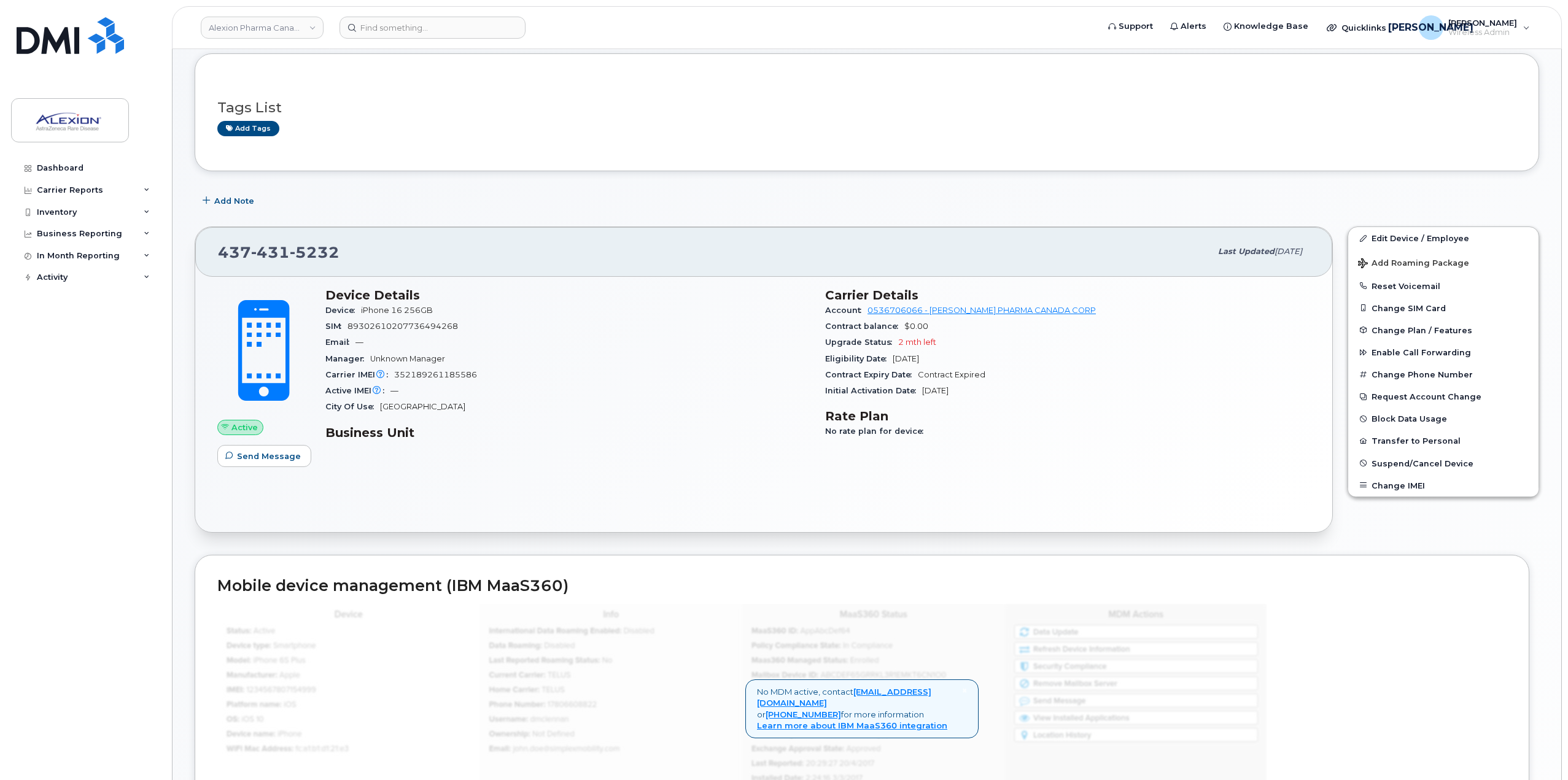
drag, startPoint x: 996, startPoint y: 393, endPoint x: 870, endPoint y: 360, distance: 130.2
click at [870, 360] on section "Carrier Details Account 0536706066 - Bell - ALEXION PHARMA CANADA CORP Contract…" at bounding box center [1067, 344] width 485 height 112
click at [870, 360] on span "Eligibility Date" at bounding box center [858, 359] width 68 height 9
click at [1023, 402] on div "Carrier Details Account 0536706066 - Bell - ALEXION PHARMA CANADA CORP Contract…" at bounding box center [1067, 368] width 500 height 177
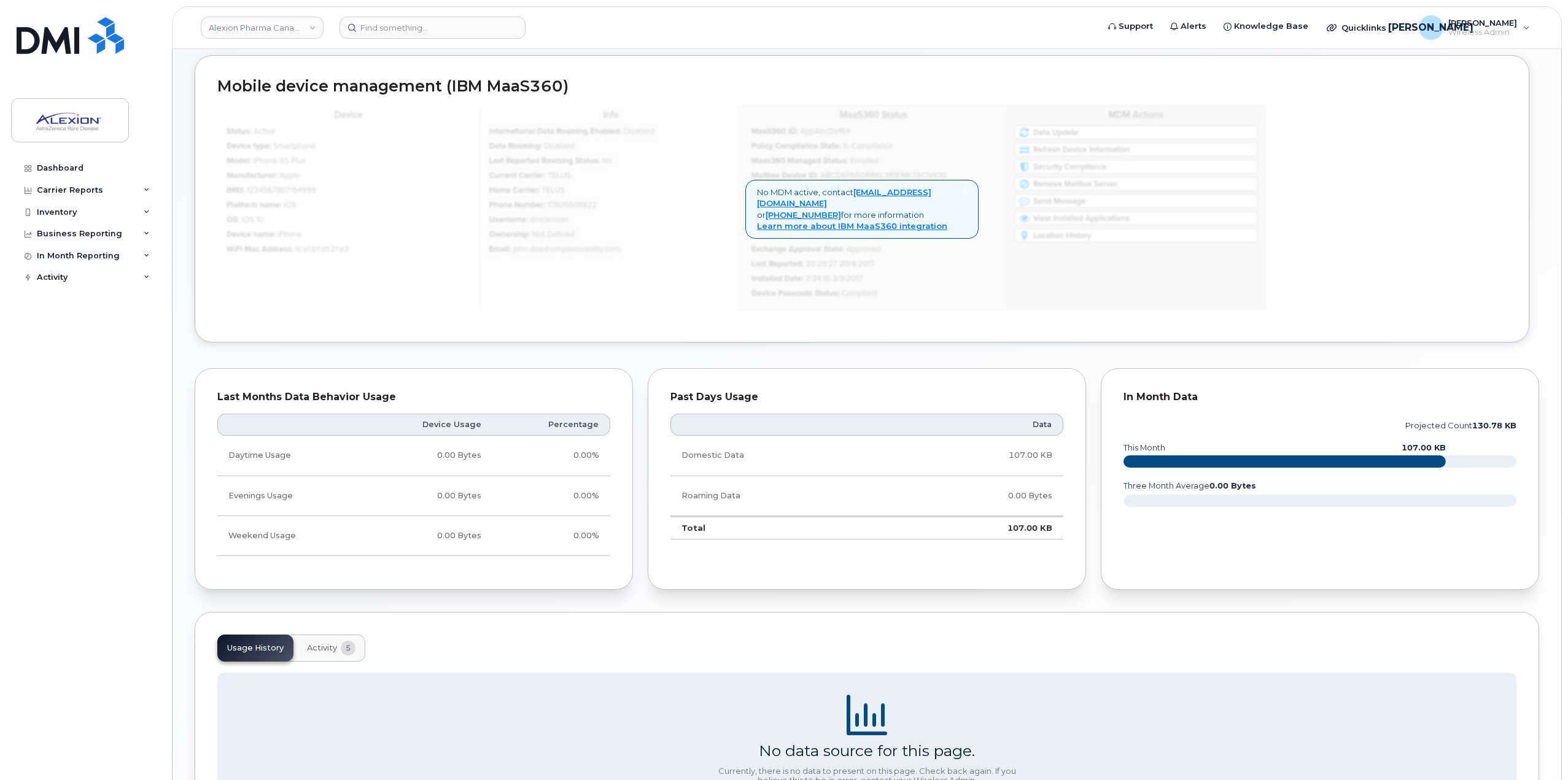
scroll to position [70, 0]
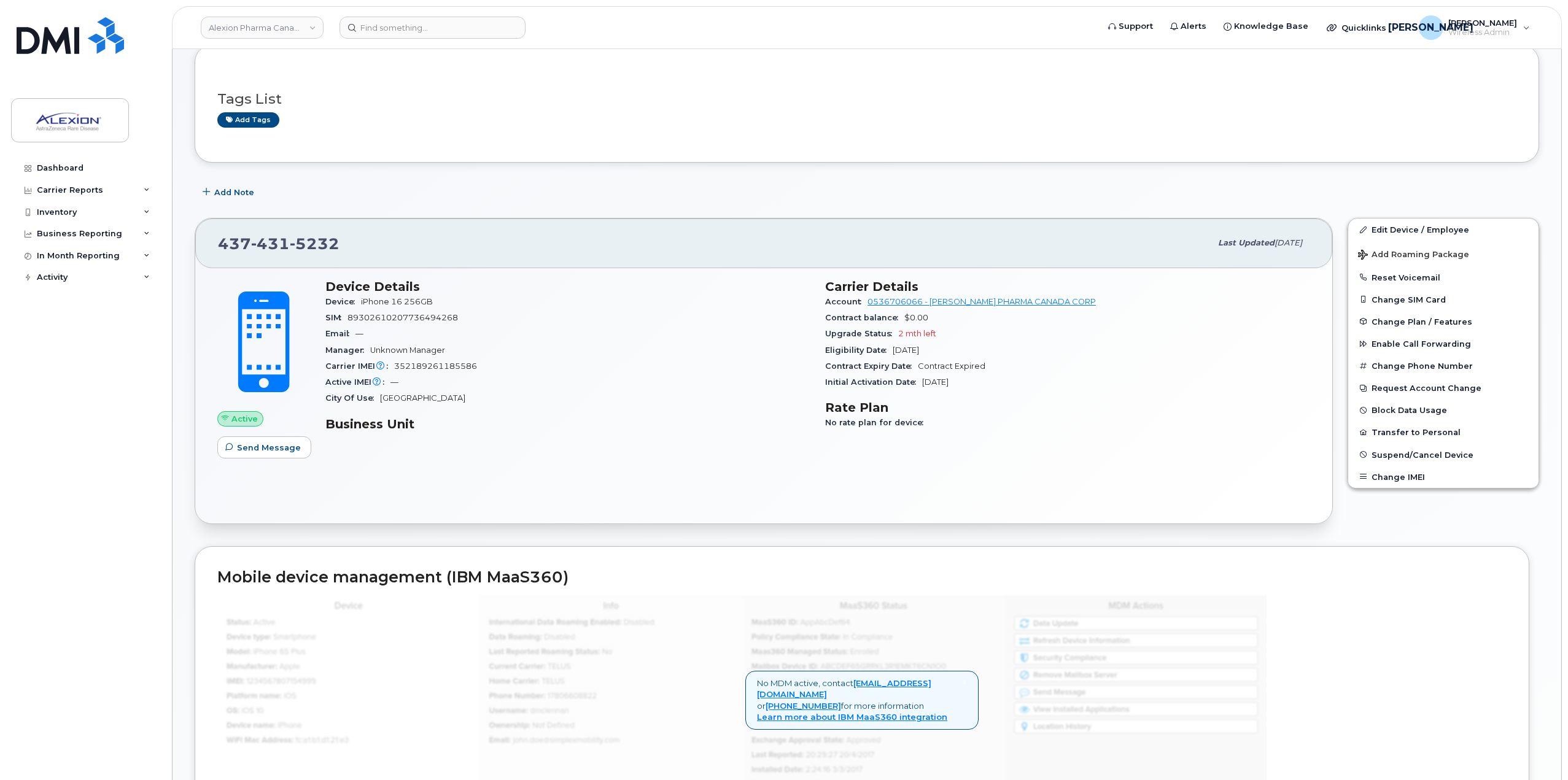
click at [505, 16] on header "Alexion Pharma Canada Corp Support Alerts Knowledge Base Quicklinks Suspend / C…" at bounding box center [867, 27] width 1390 height 43
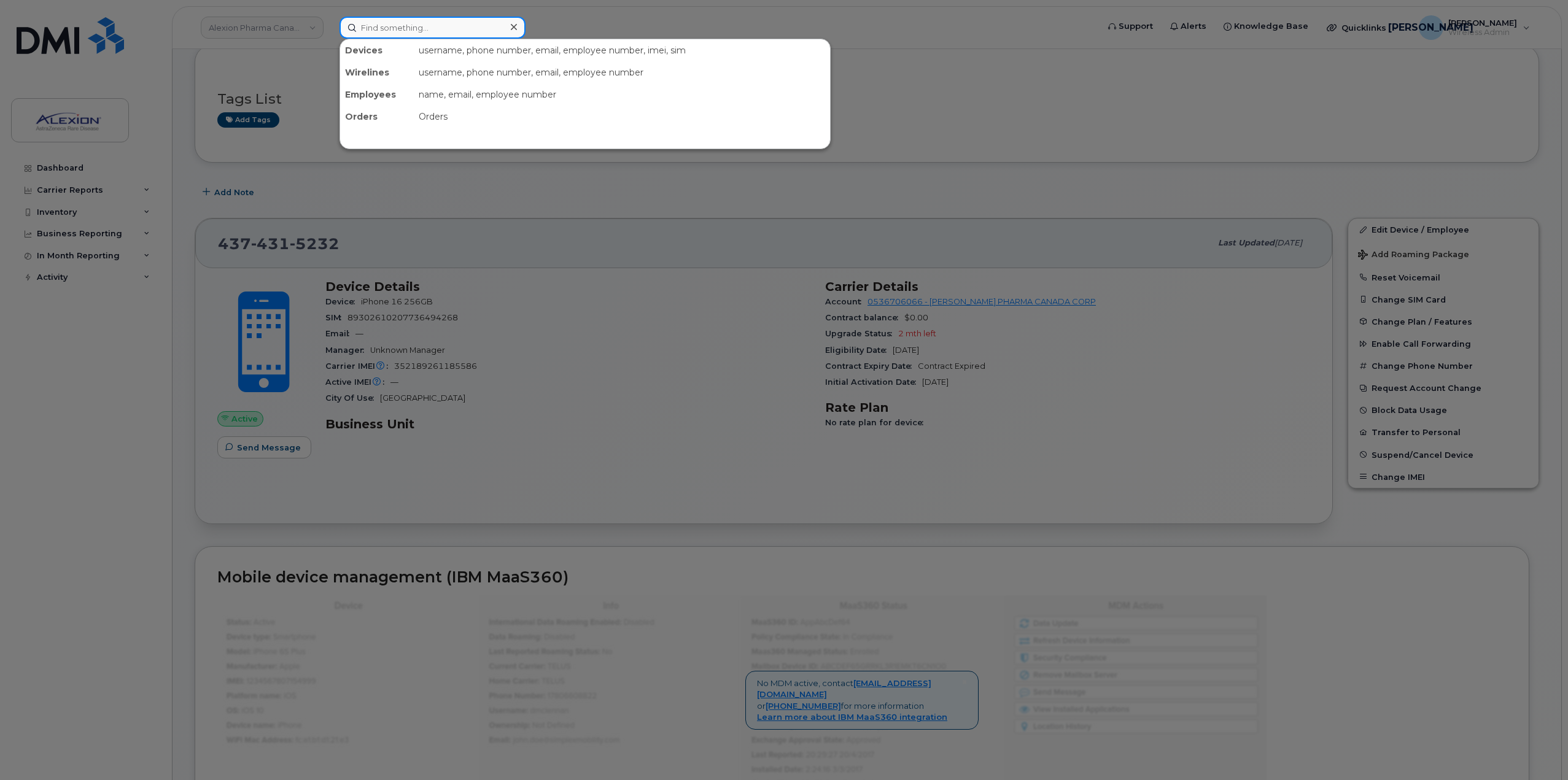
click at [518, 31] on div at bounding box center [433, 28] width 186 height 22
paste input "416-278-9490"
type input "416-278-9490"
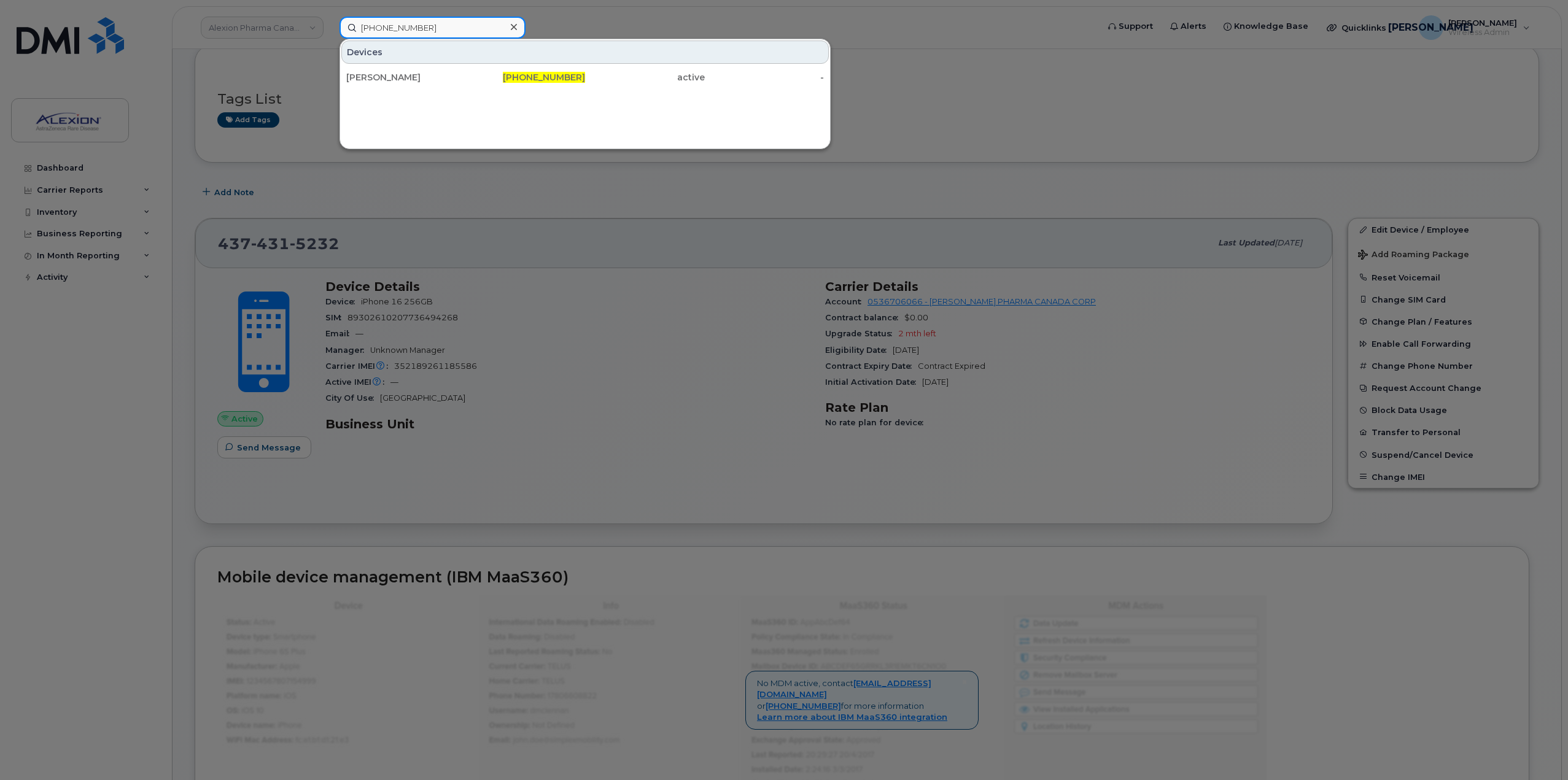
drag, startPoint x: 391, startPoint y: 28, endPoint x: 340, endPoint y: 27, distance: 51.0
click at [340, 27] on input "416-278-9490" at bounding box center [433, 28] width 186 height 22
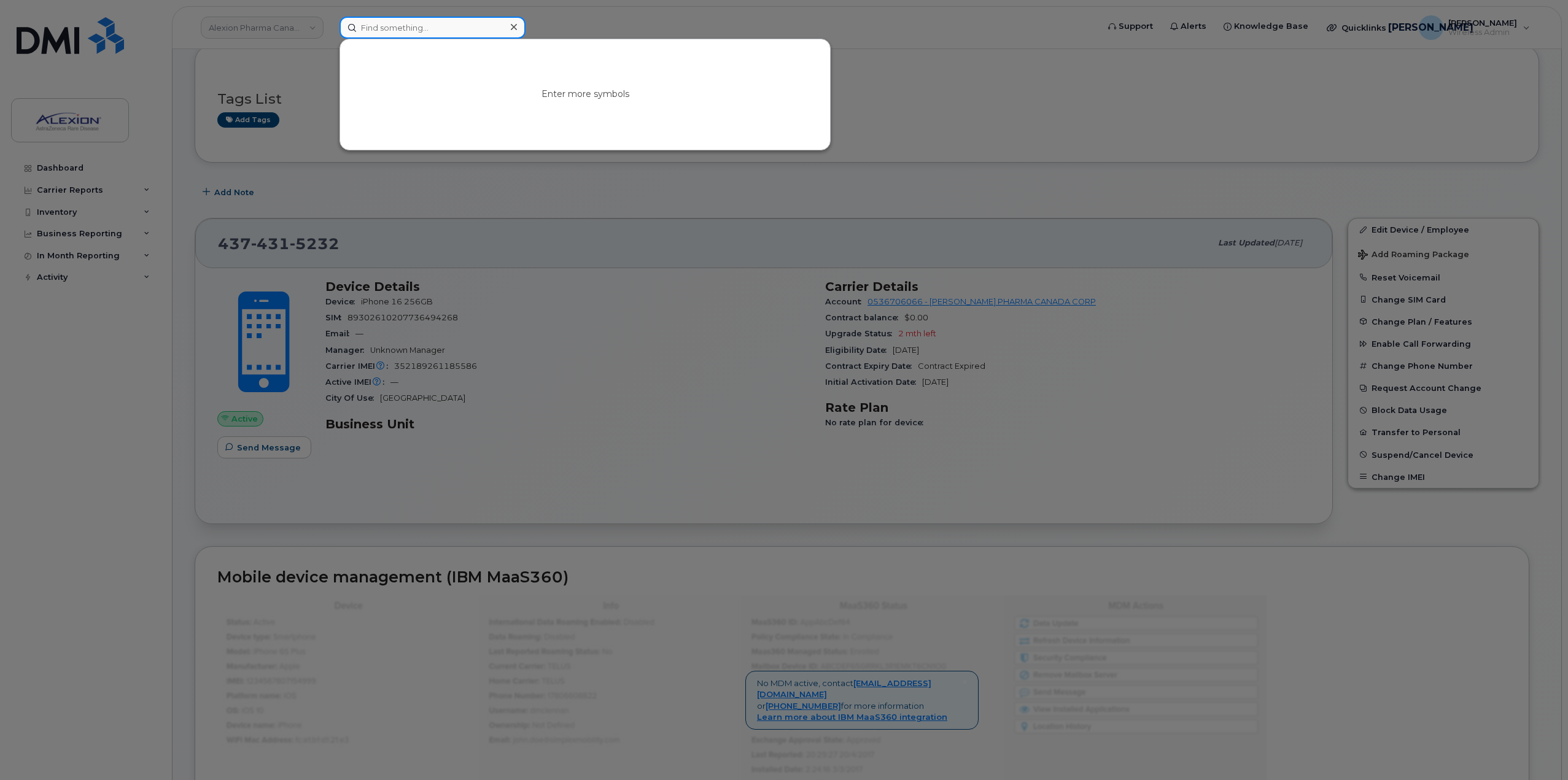
click at [461, 24] on input at bounding box center [433, 28] width 186 height 22
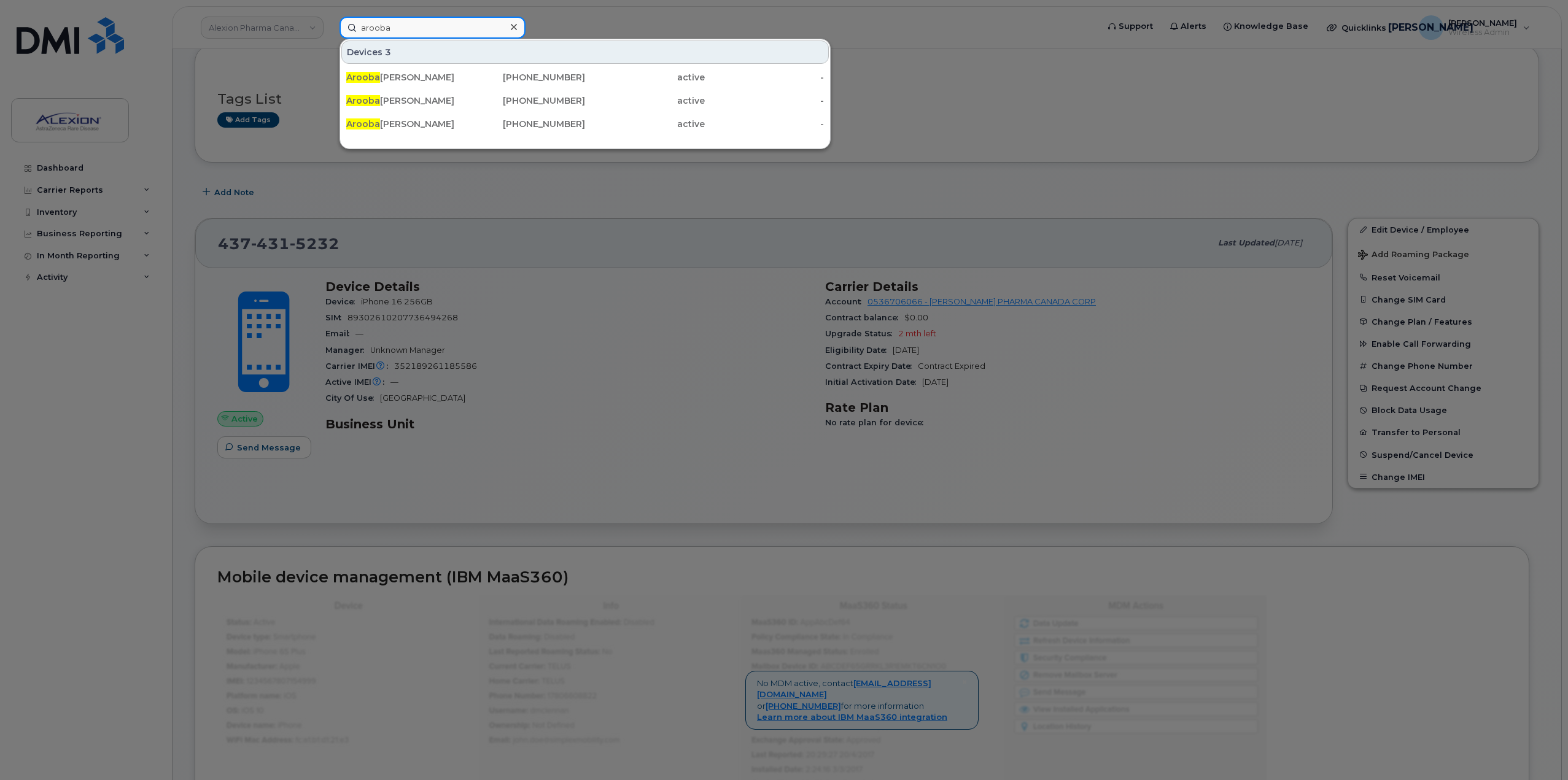
type input "arooba"
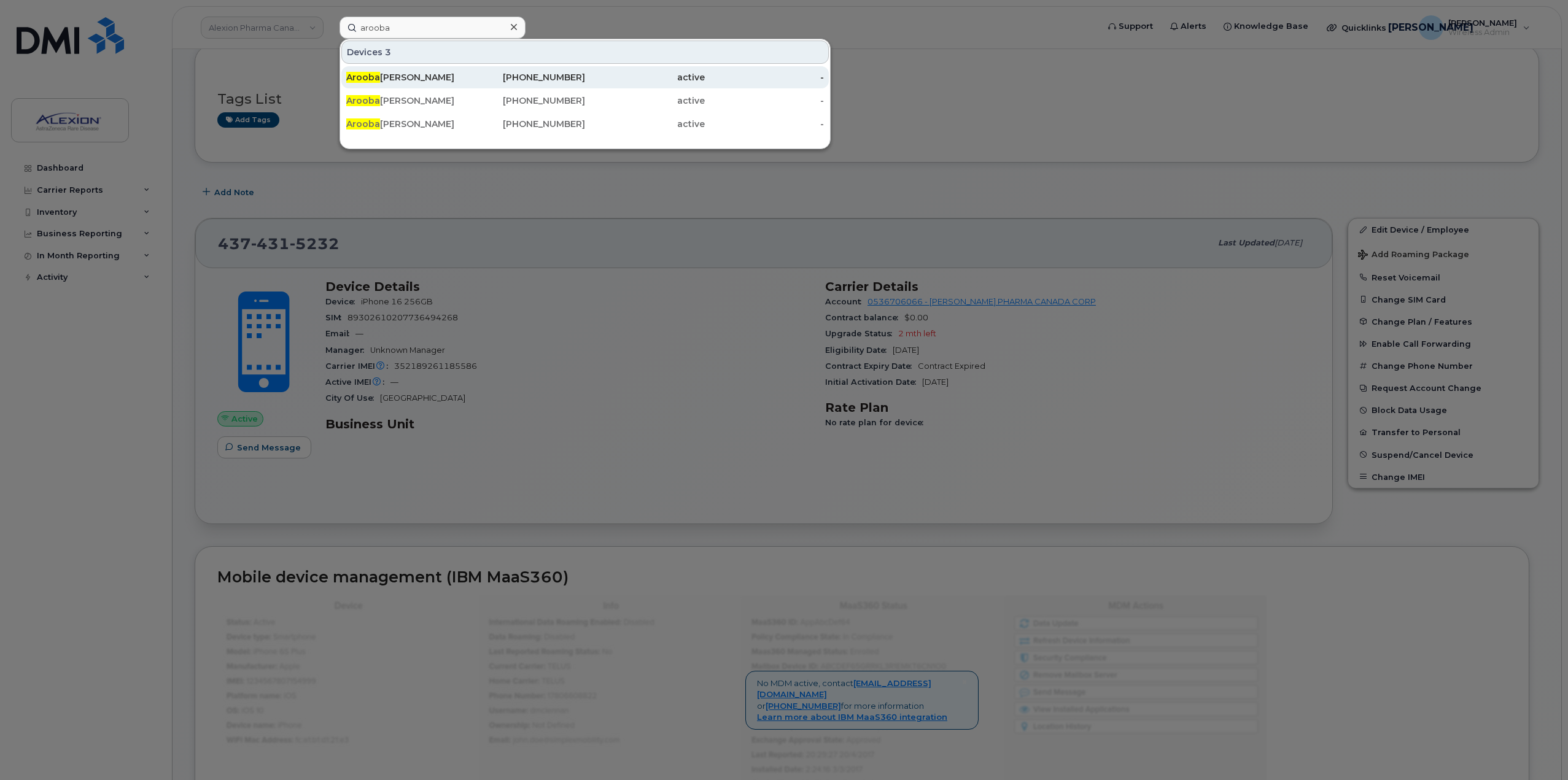
click at [588, 74] on div "active" at bounding box center [645, 78] width 120 height 13
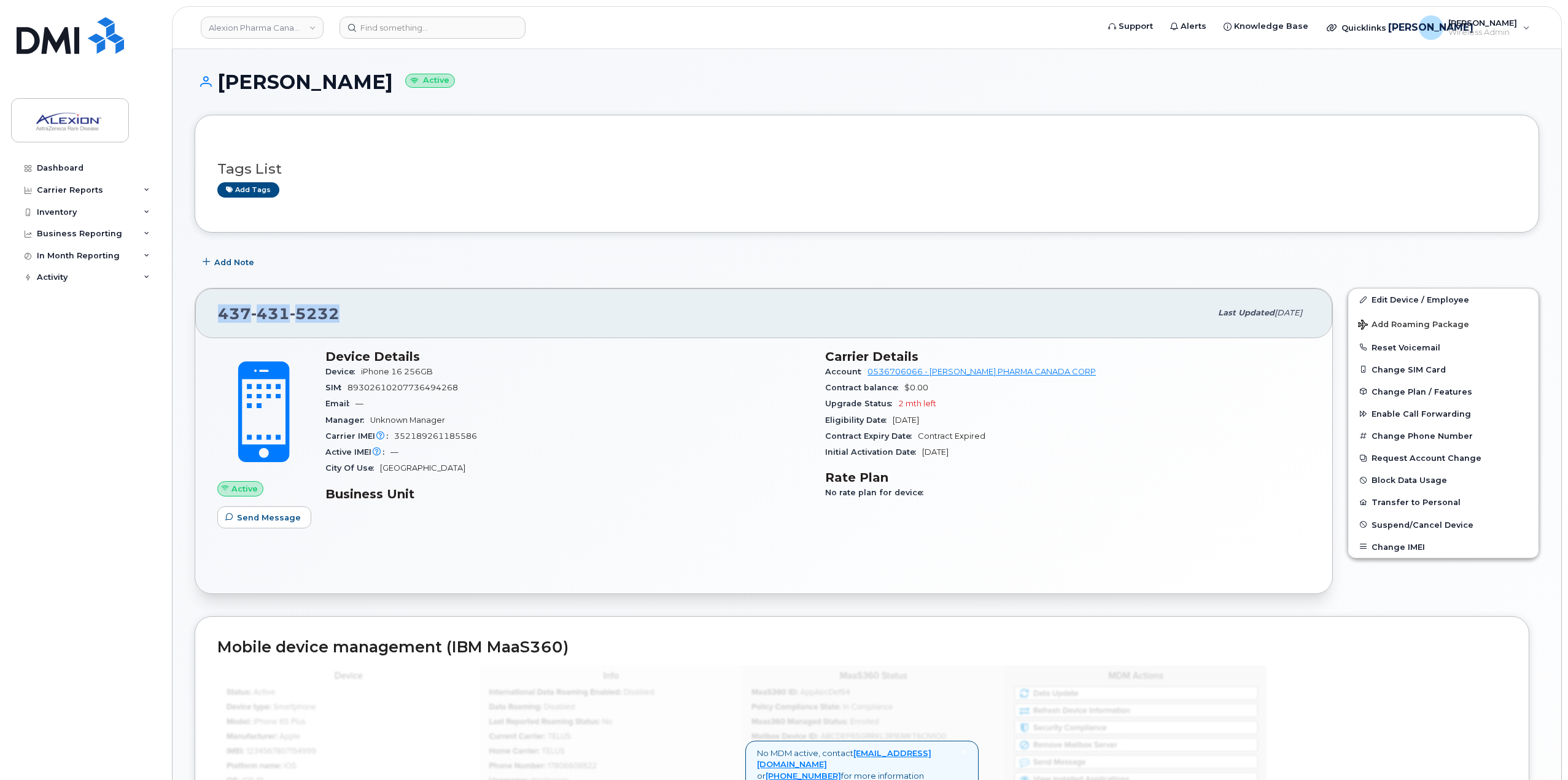
drag, startPoint x: 350, startPoint y: 315, endPoint x: 223, endPoint y: 305, distance: 127.4
click at [223, 305] on div "[PHONE_NUMBER]" at bounding box center [714, 312] width 993 height 26
copy span "[PHONE_NUMBER]"
click at [419, 22] on input at bounding box center [433, 28] width 186 height 22
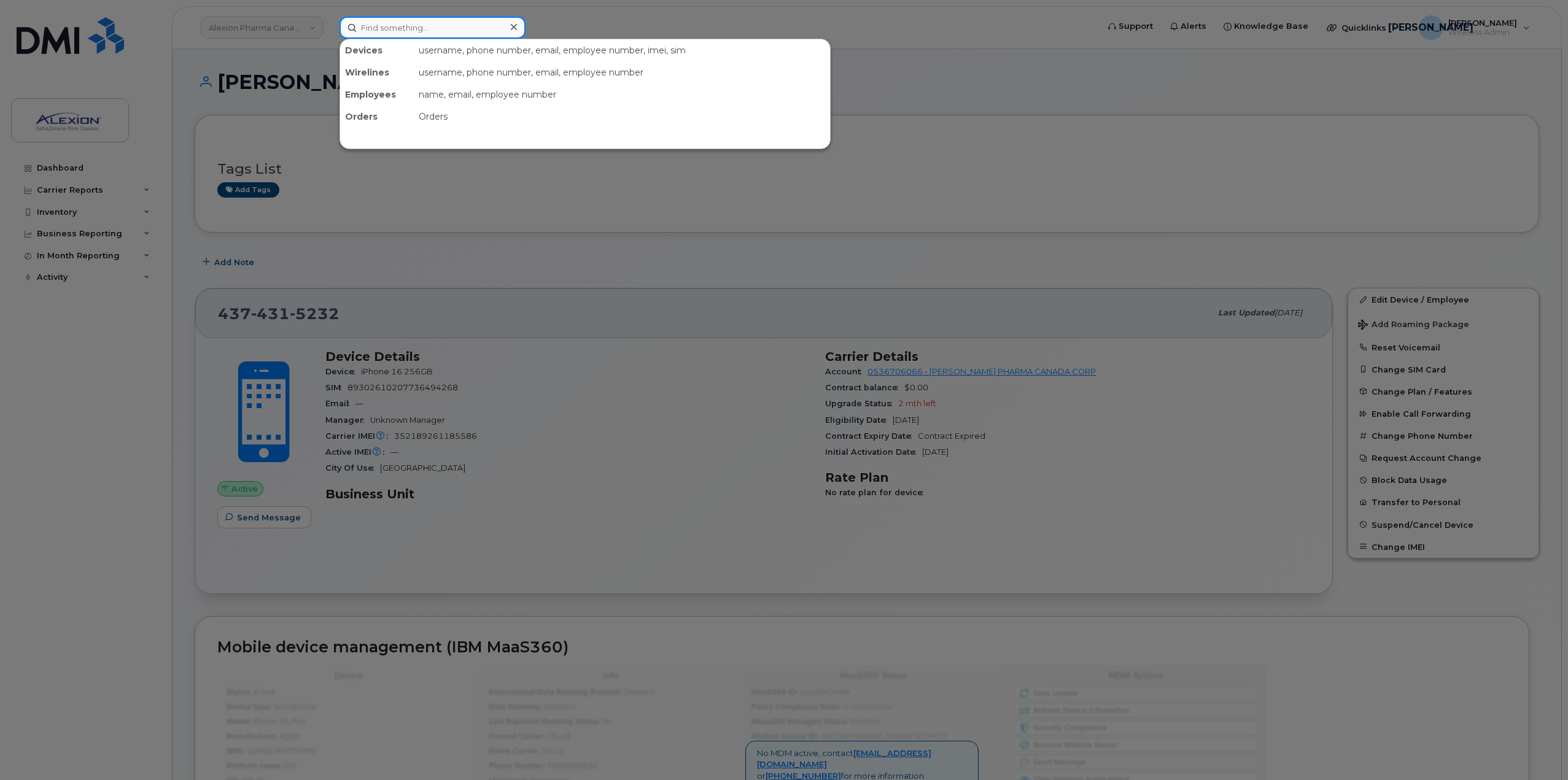
click at [419, 22] on input at bounding box center [433, 28] width 186 height 22
paste input "2899261570"
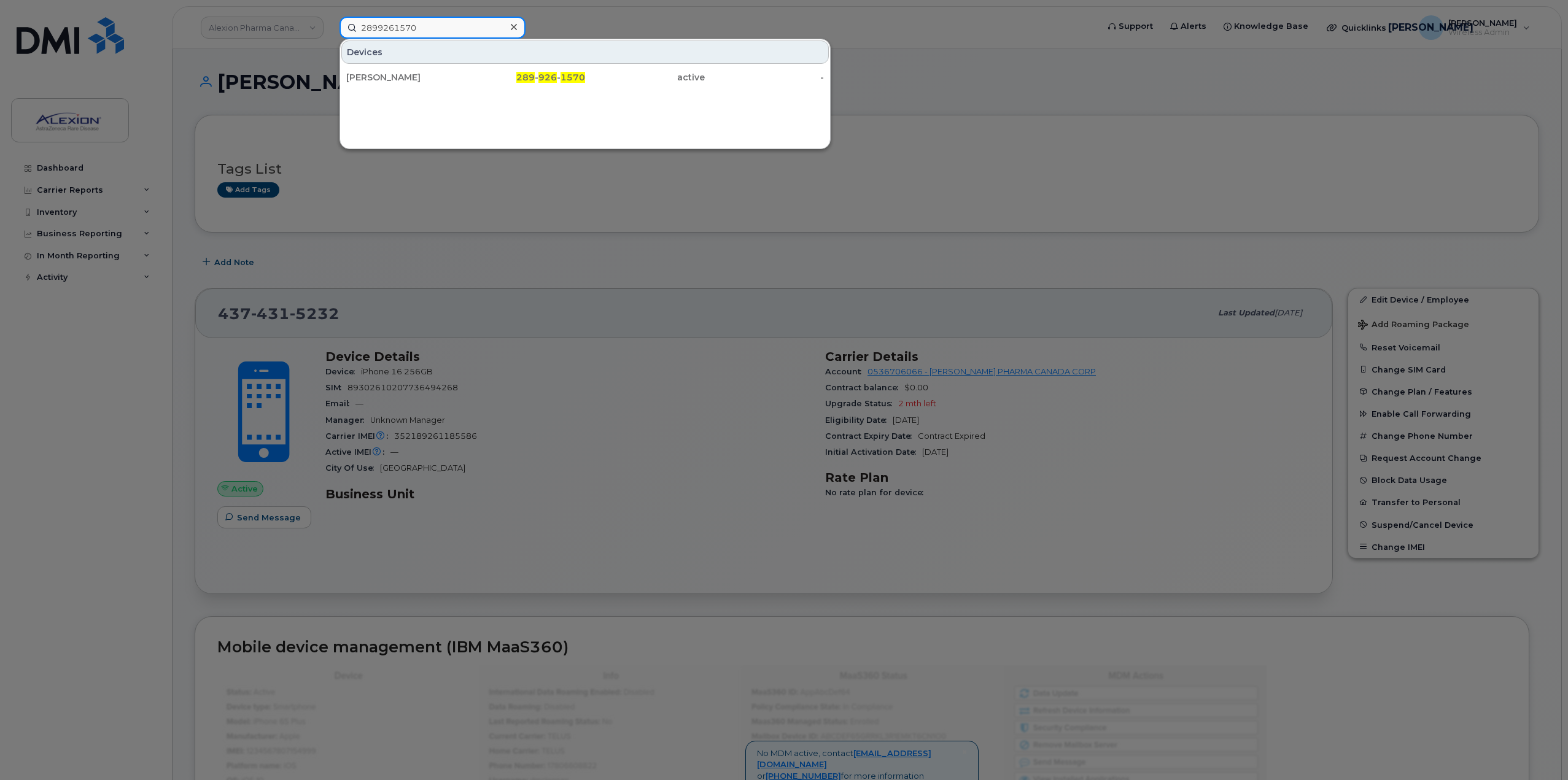
type input "2899261570"
click at [599, 239] on div at bounding box center [784, 390] width 1568 height 780
